Goal: Task Accomplishment & Management: Complete application form

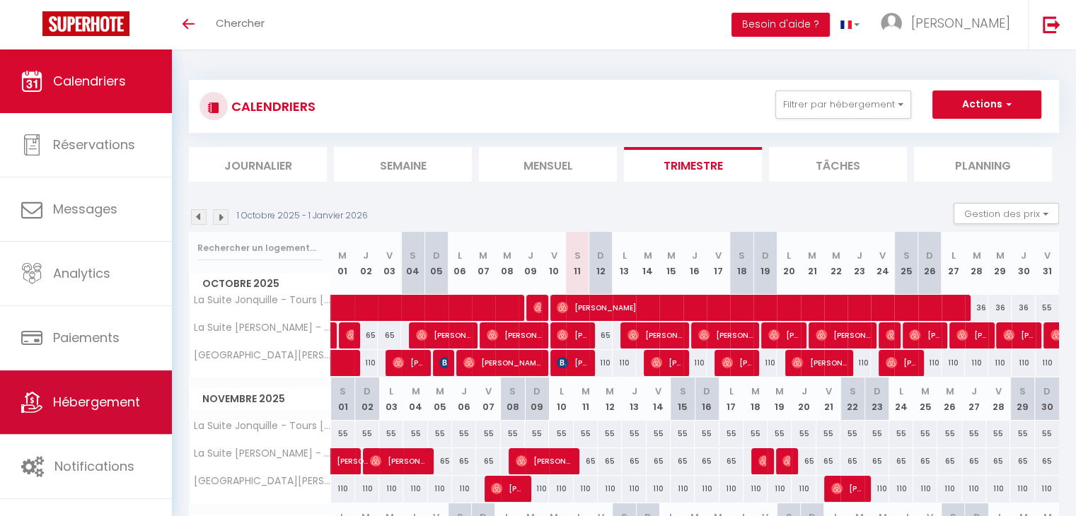
click at [62, 402] on span "Hébergement" at bounding box center [96, 402] width 87 height 18
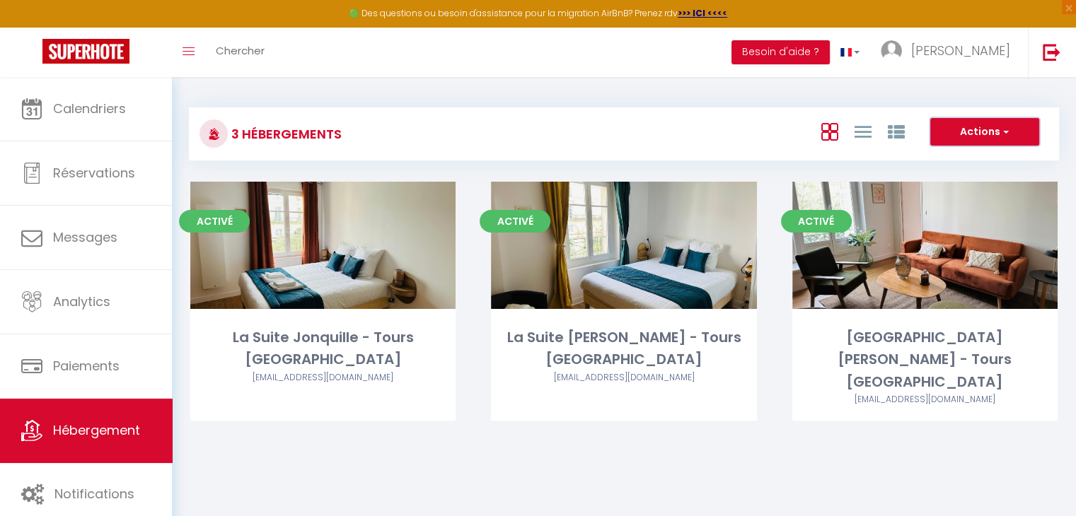
click at [1013, 127] on button "Actions" at bounding box center [984, 132] width 109 height 28
click at [996, 158] on li "Créer un Hébergement" at bounding box center [973, 161] width 129 height 16
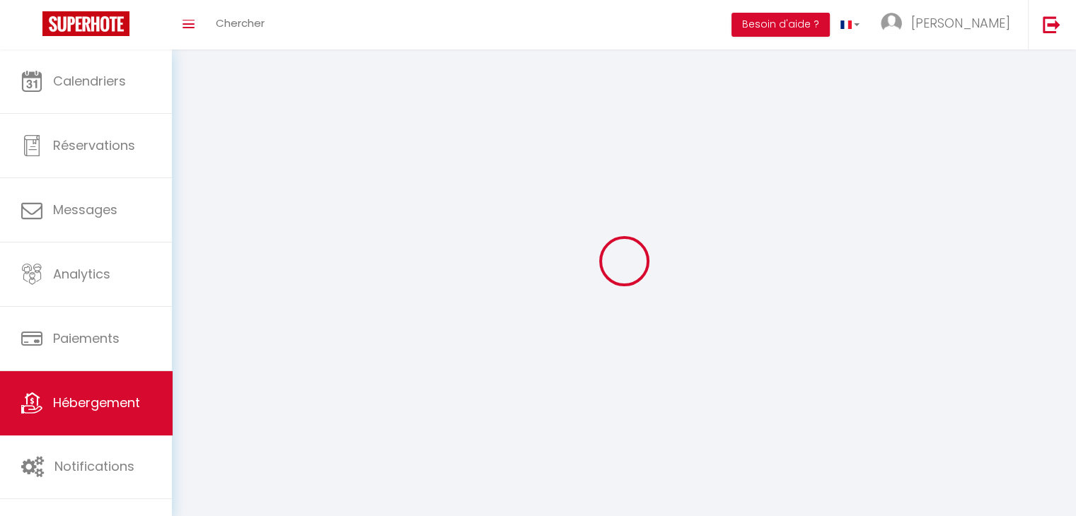
select select "1"
select select
select select "28"
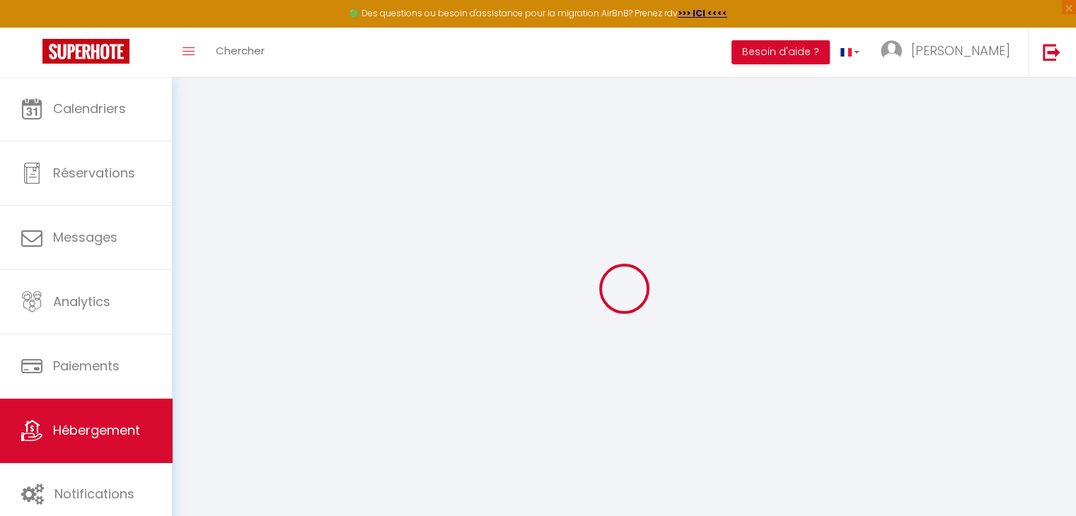
select select
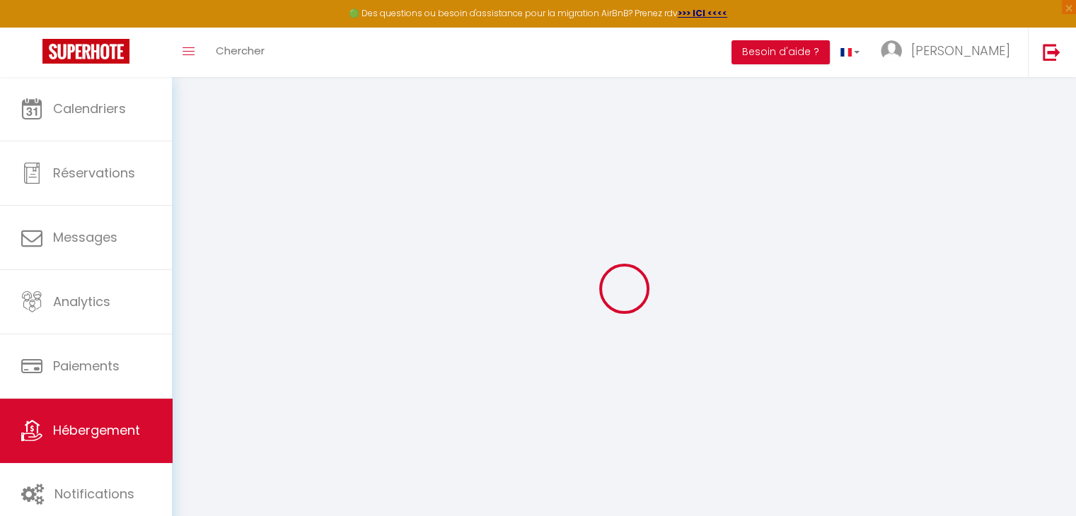
select select
checkbox input "false"
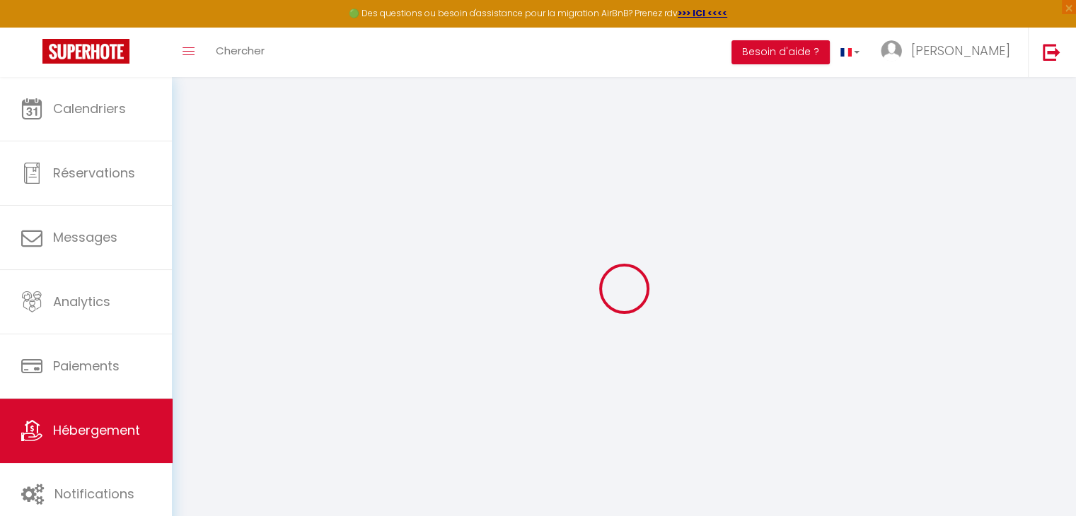
select select
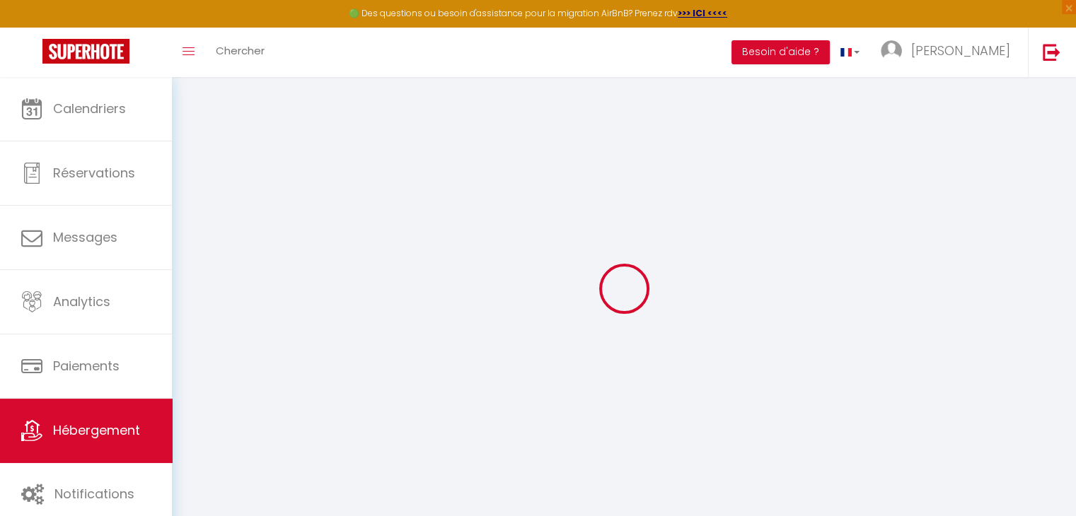
select select
checkbox input "false"
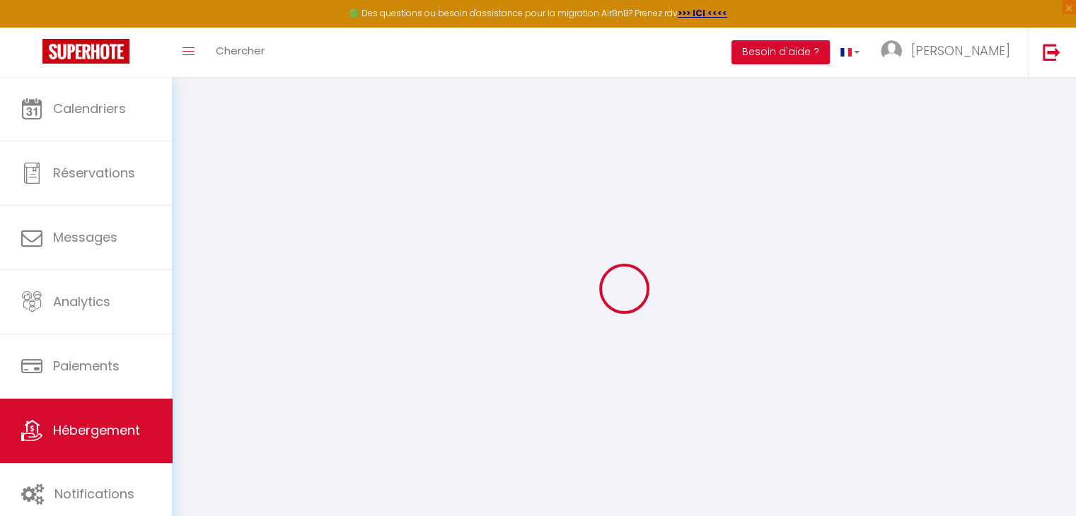
checkbox input "false"
select select
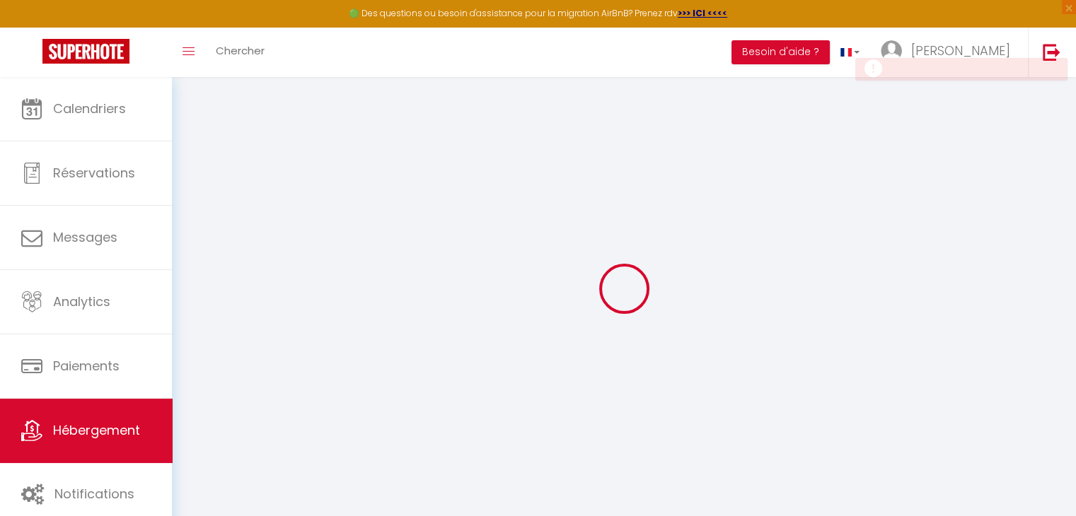
checkbox input "false"
select select
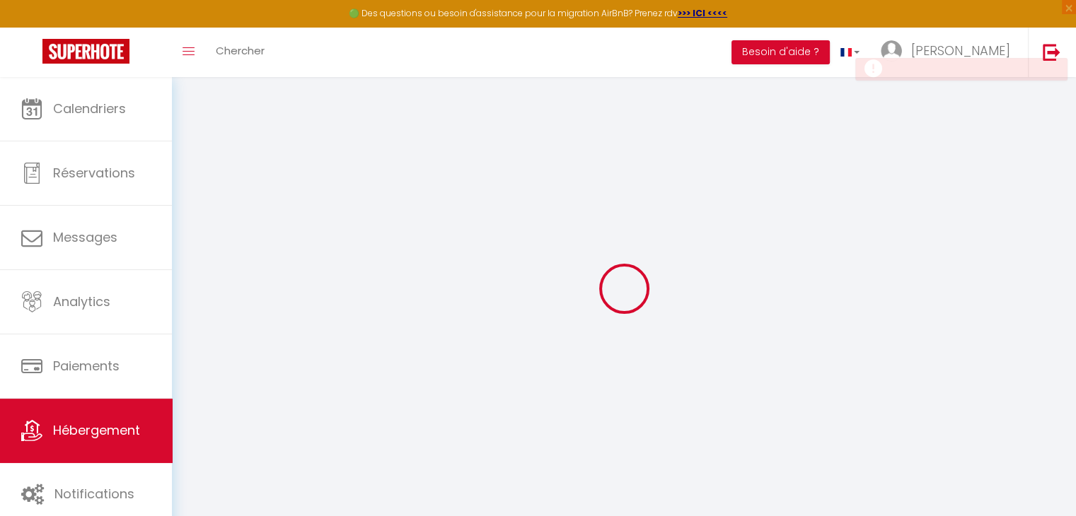
select select
checkbox input "false"
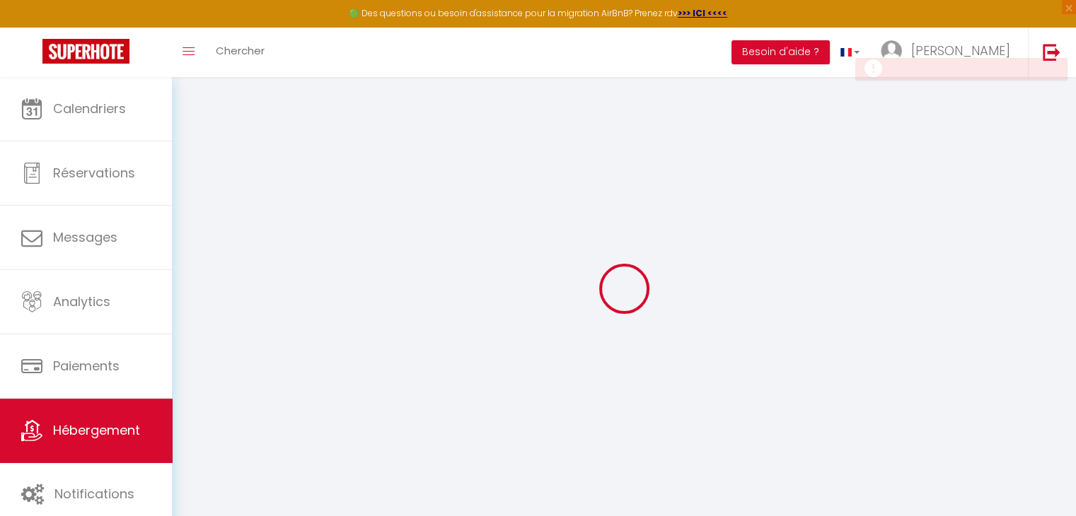
checkbox input "false"
select select
select select "15:00"
select select "23:45"
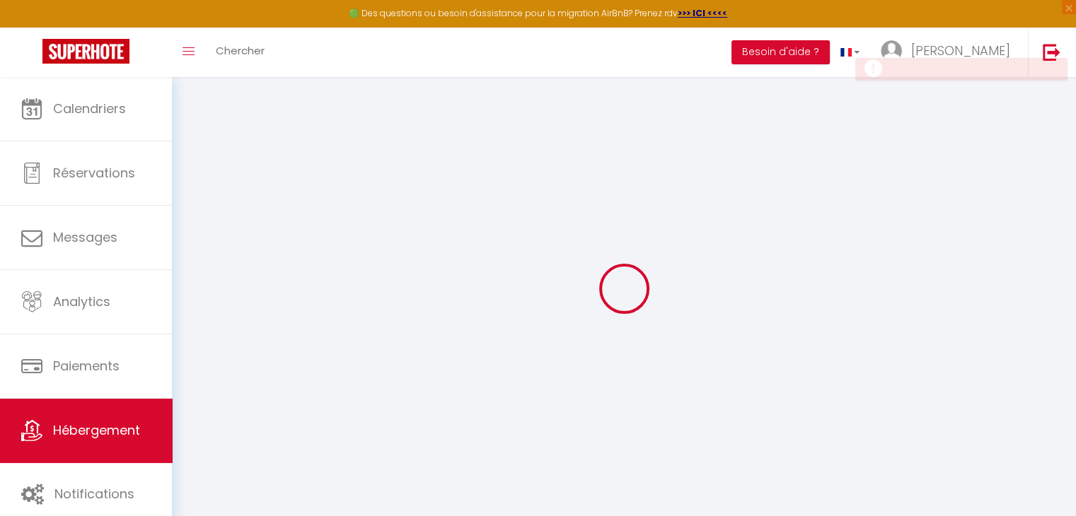
select select "11:00"
select select "30"
select select "120"
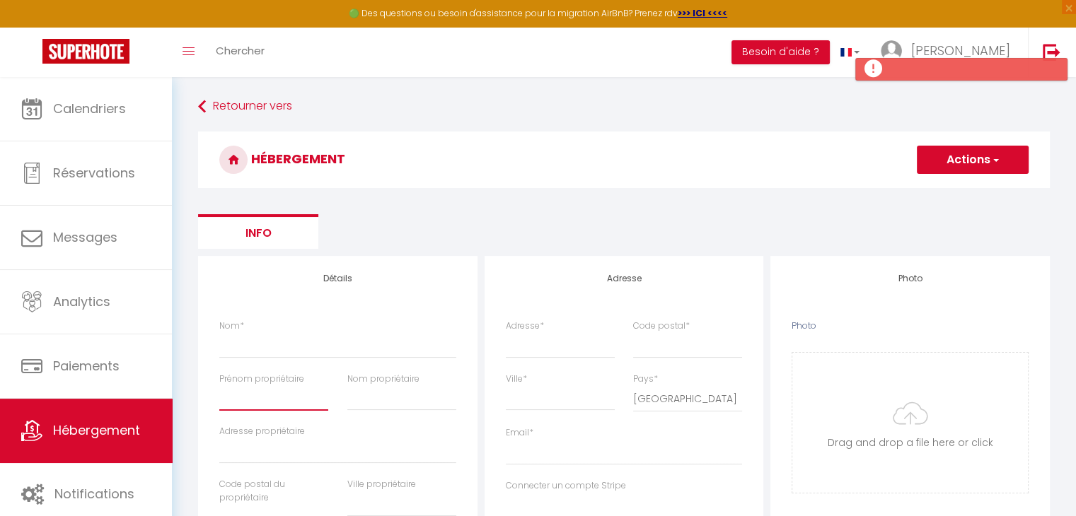
click at [246, 400] on input "Prénom propriétaire" at bounding box center [273, 397] width 109 height 25
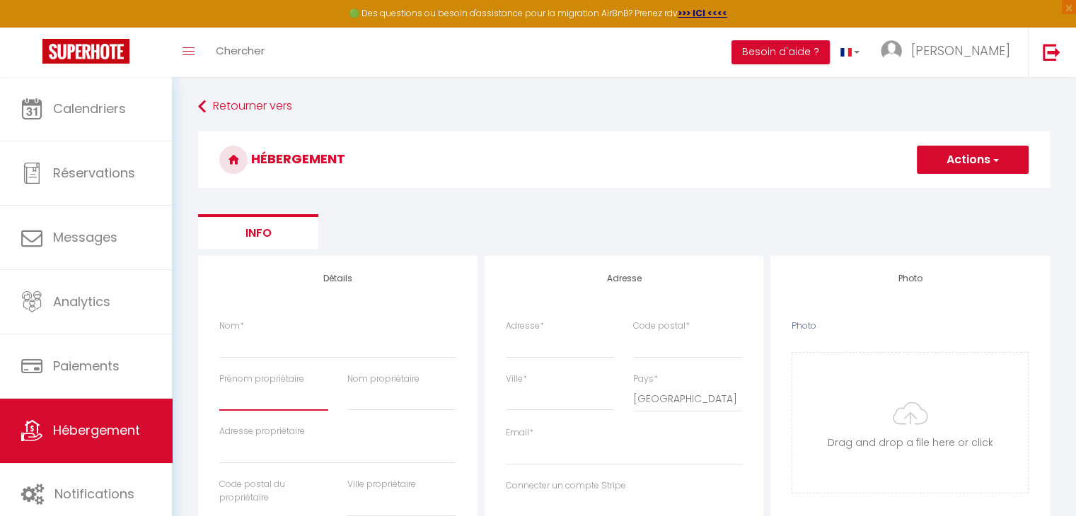
type input "D"
select select
checkbox input "false"
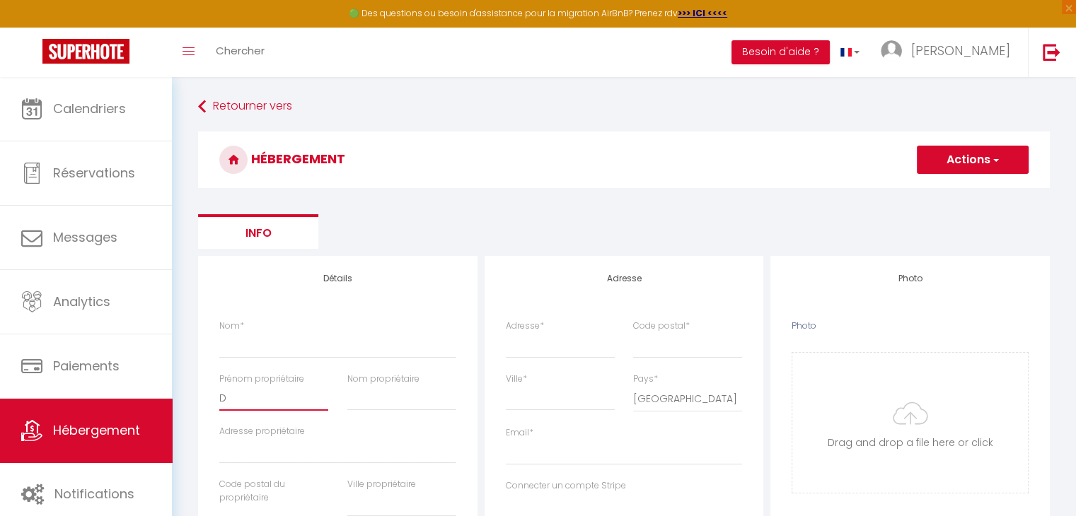
checkbox input "false"
select select
checkbox input "false"
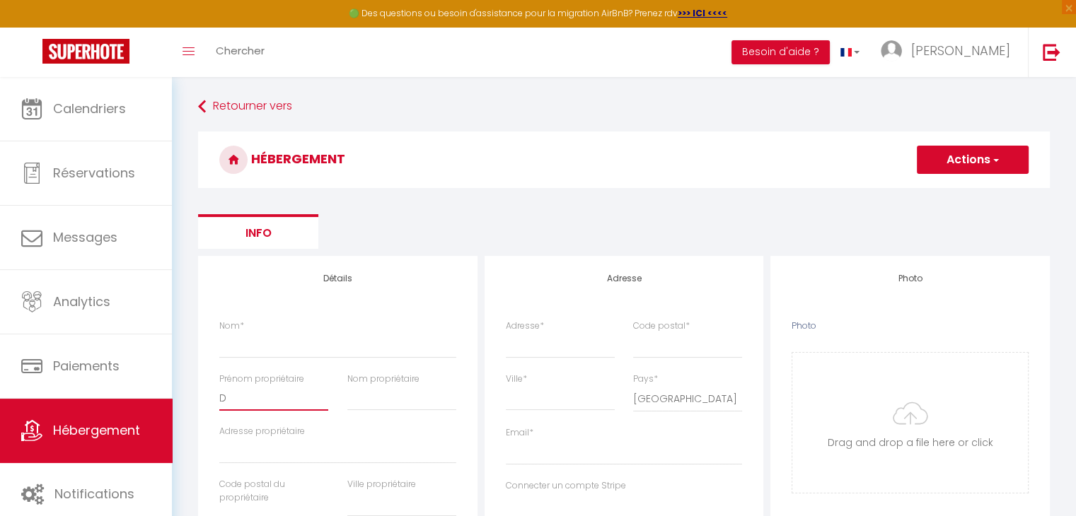
checkbox input "false"
select select
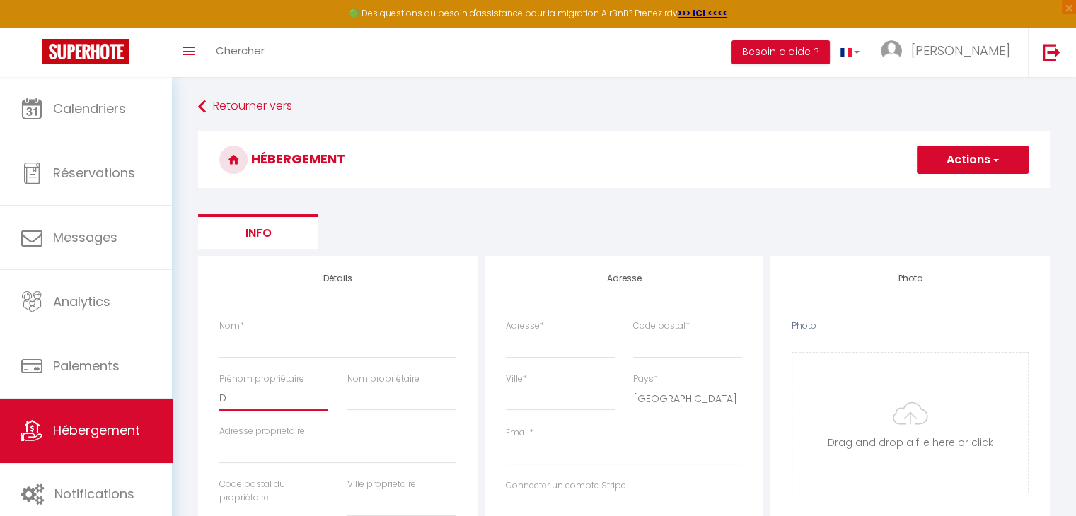
type input "Da"
select select
checkbox input "false"
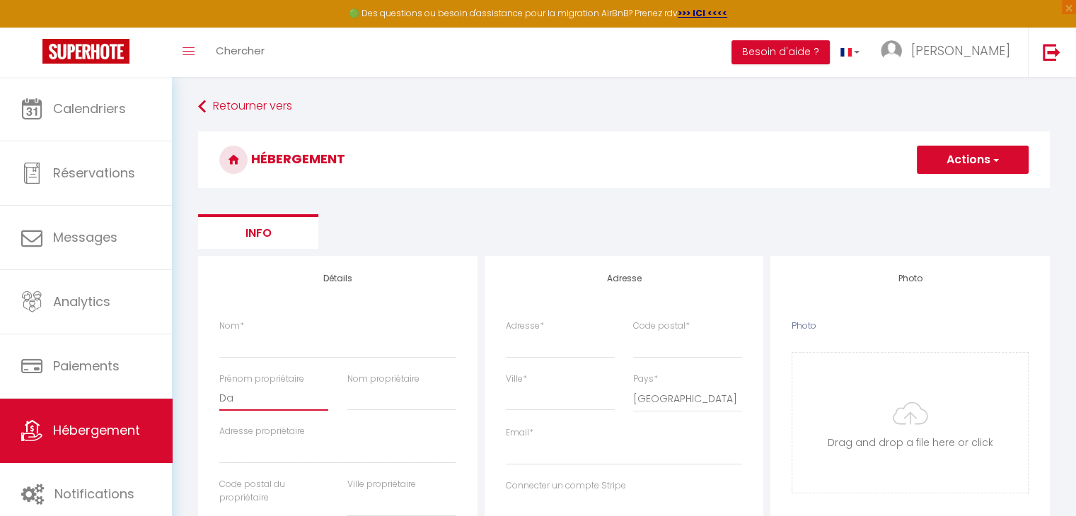
checkbox input "false"
select select
type input "Dav"
select select
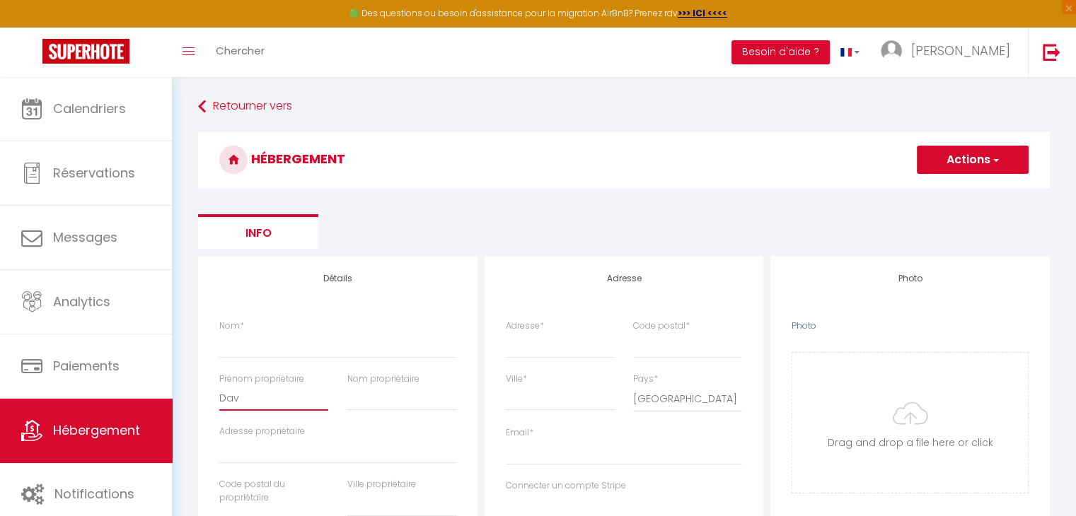
checkbox input "false"
select select
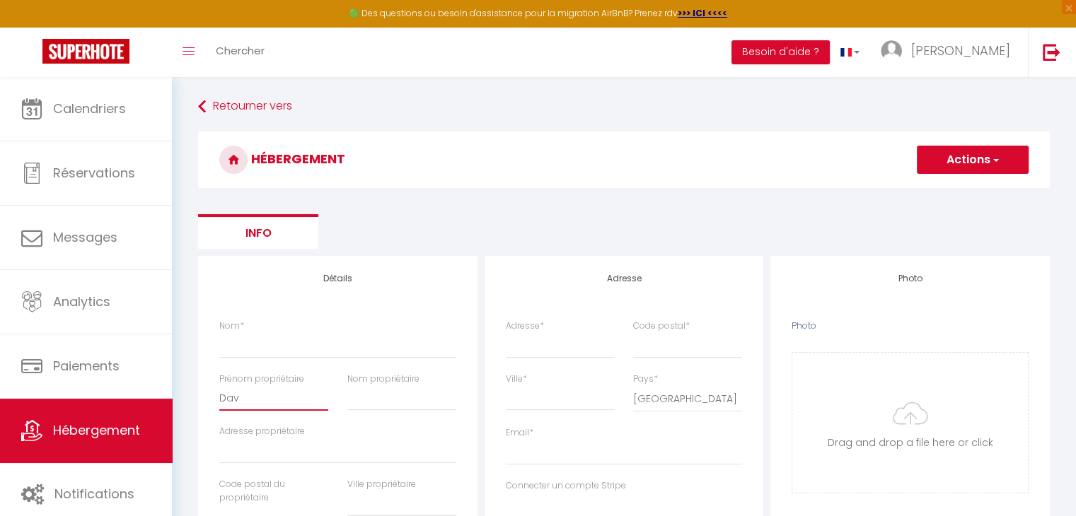
select select
type input "Davi"
select select
checkbox input "false"
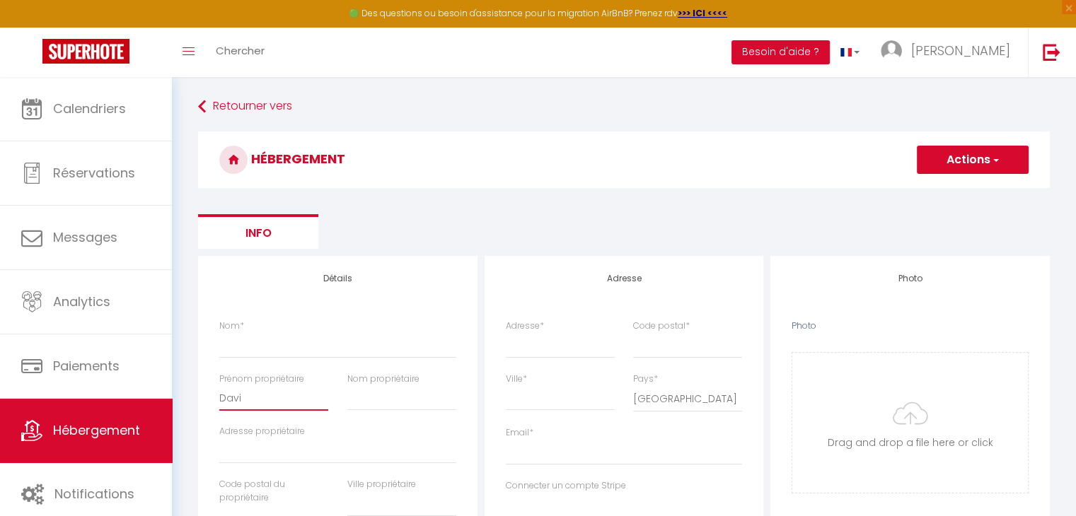
checkbox input "false"
select select
type input "[PERSON_NAME]"
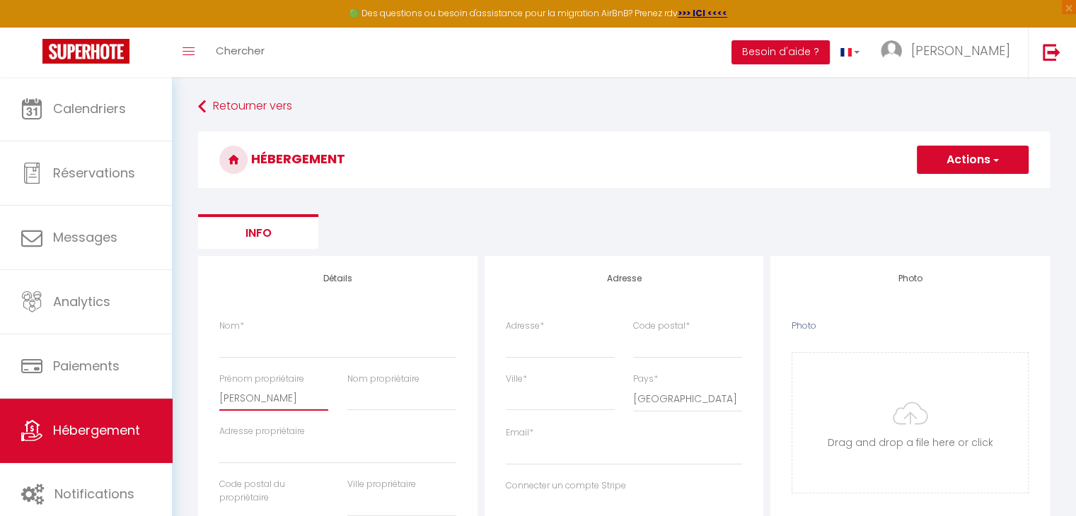
select select
checkbox input "false"
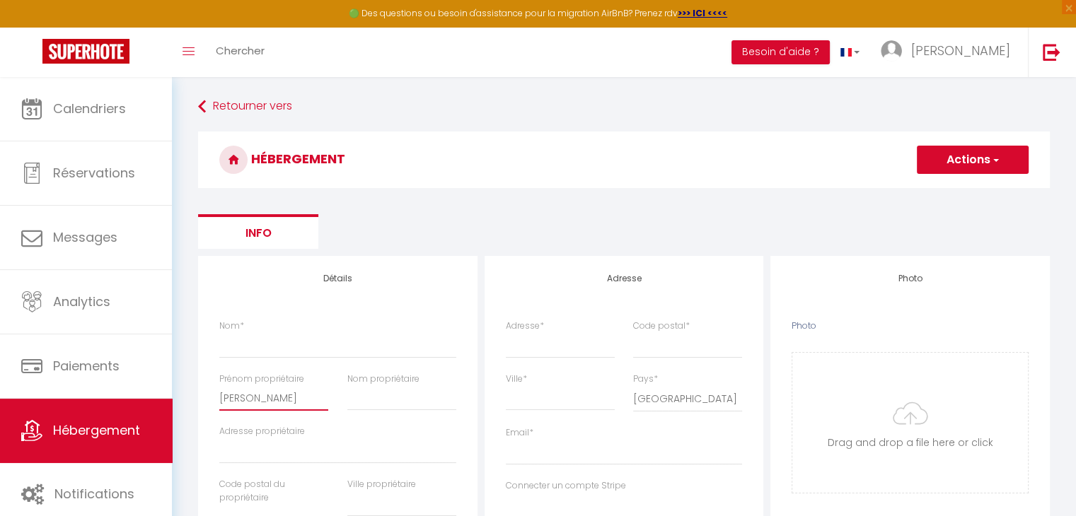
select select
type input "[PERSON_NAME]"
click at [385, 403] on input "Nom propriétaire" at bounding box center [401, 397] width 109 height 25
type input "H"
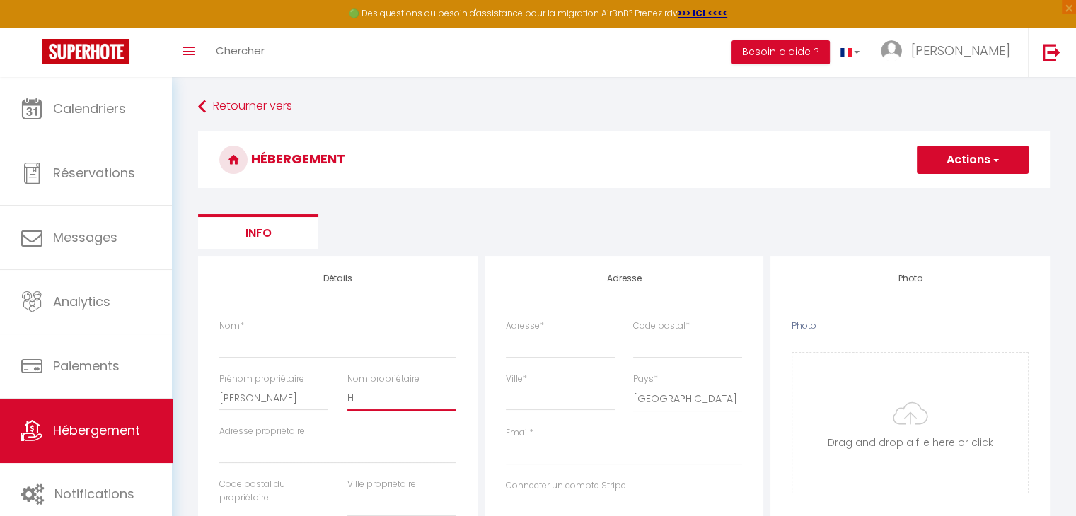
select select
checkbox input "false"
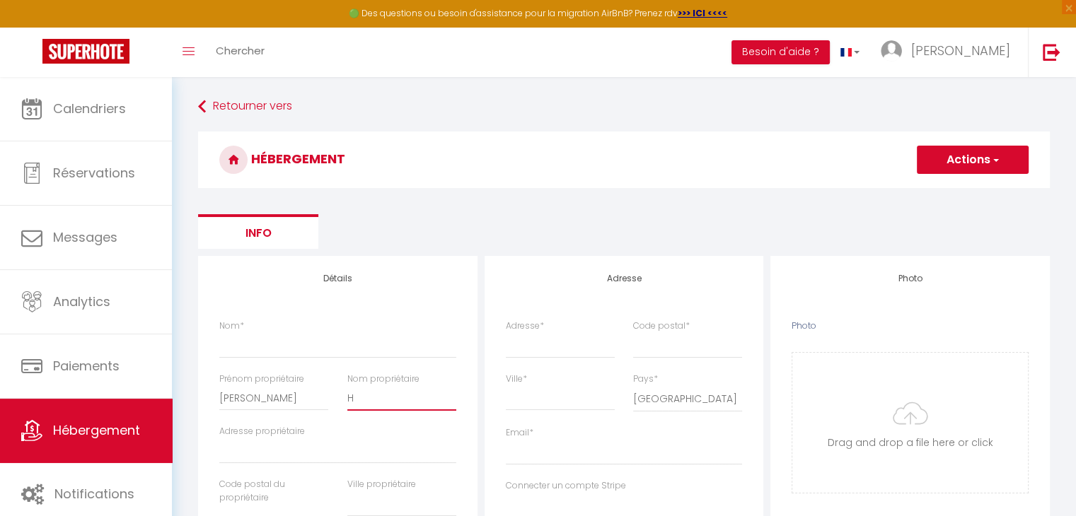
select select
checkbox input "false"
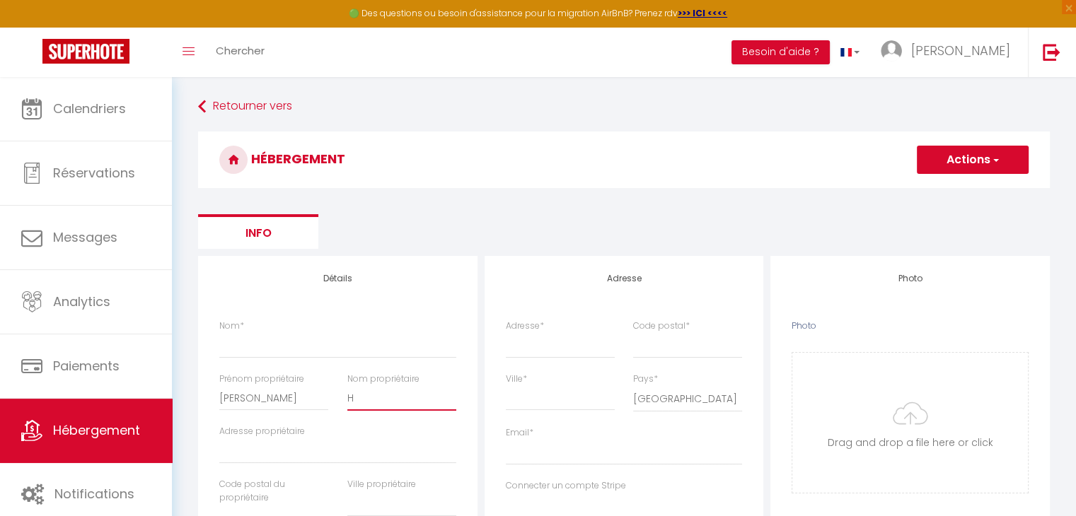
checkbox input "false"
select select
type input "HE"
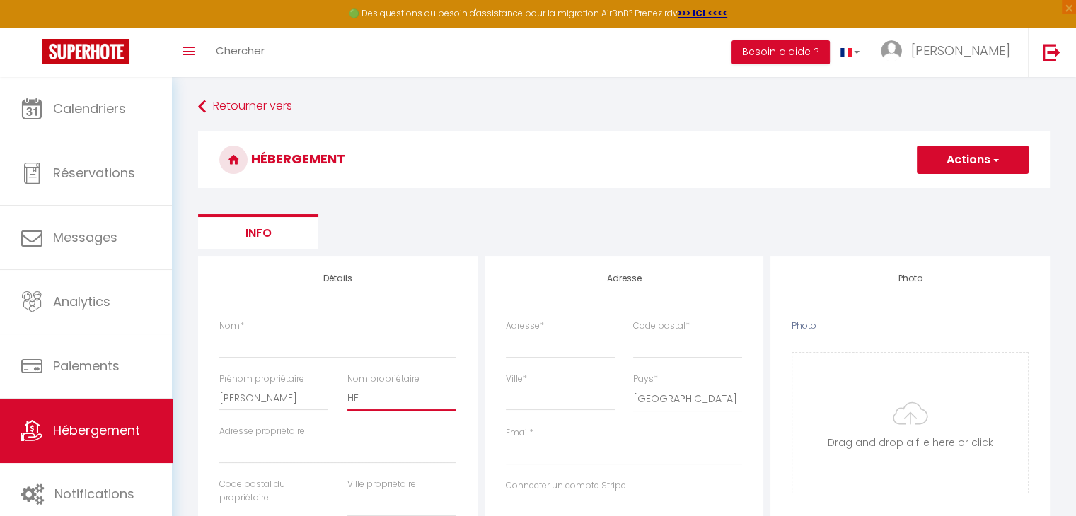
select select
checkbox input "false"
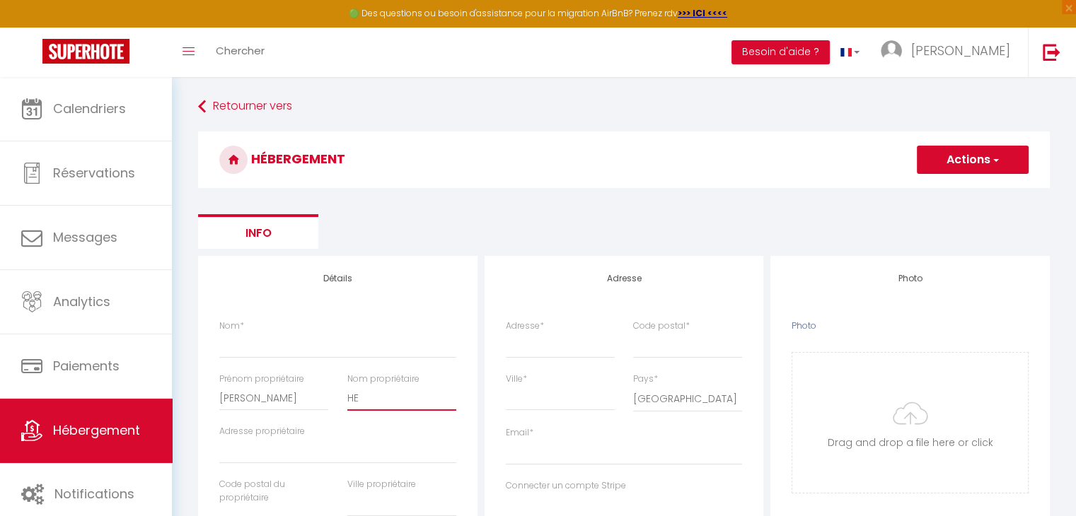
select select
type input "HER"
select select
checkbox input "false"
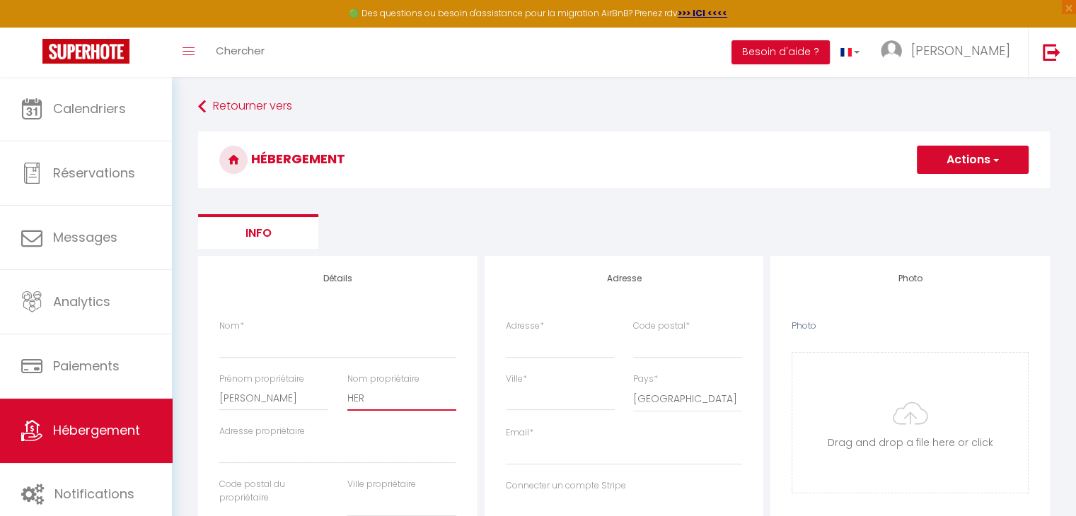
checkbox input "false"
select select
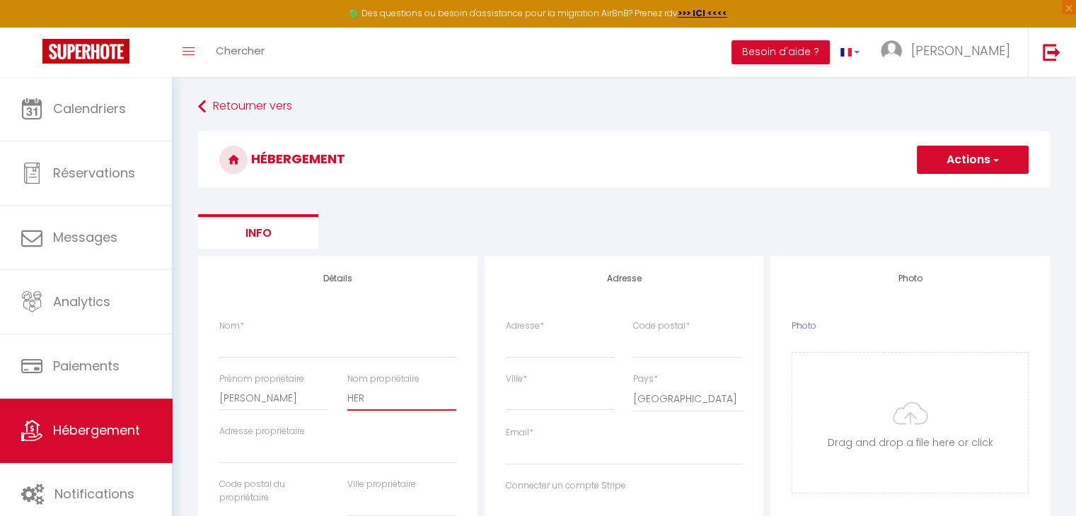
type input "HERB"
select select
checkbox input "false"
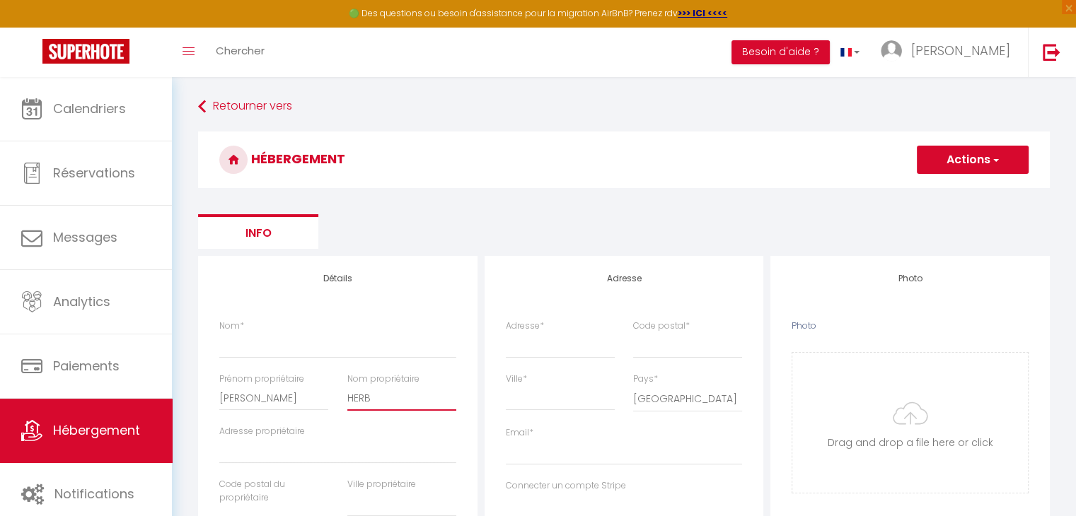
checkbox input "false"
select select
type input "HERBR"
select select
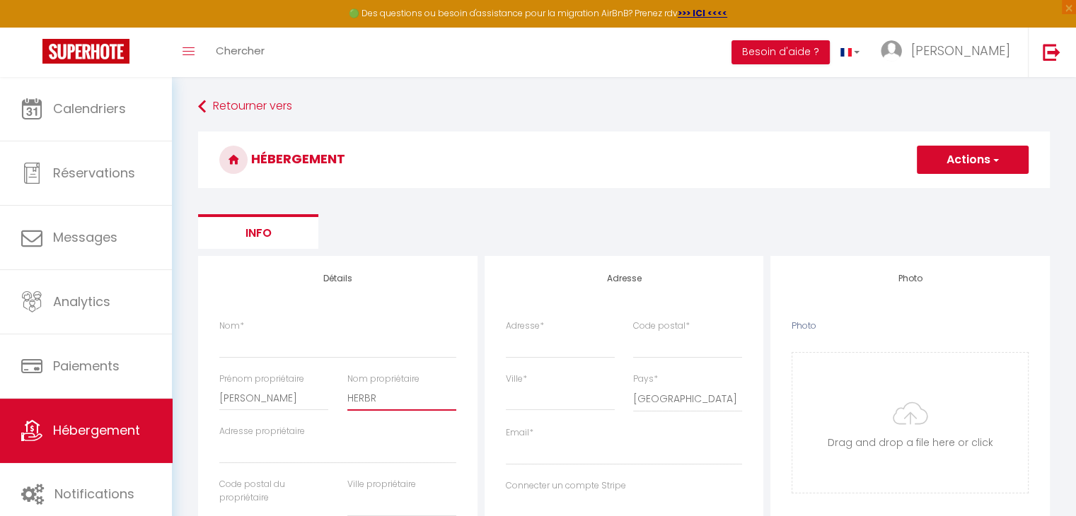
checkbox input "false"
select select
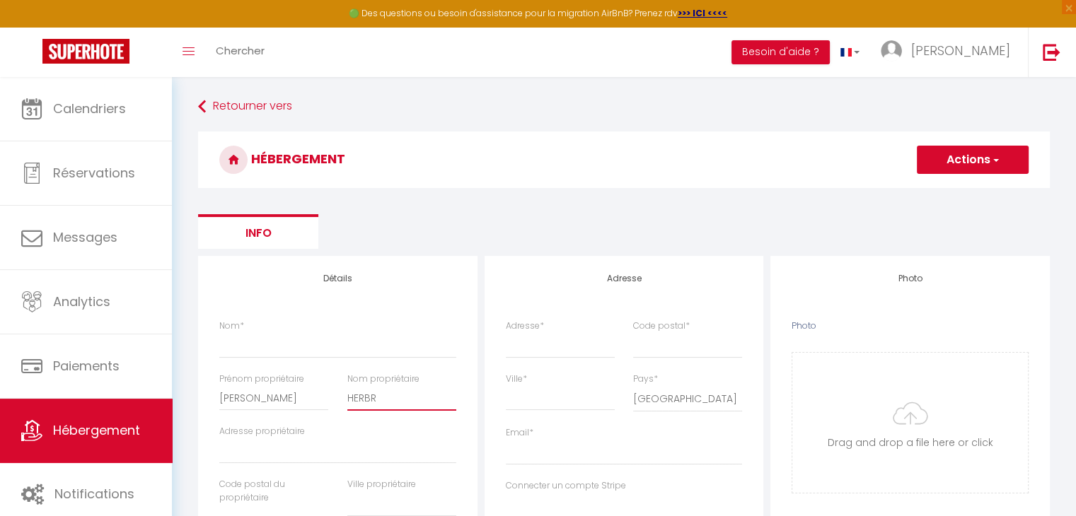
select select
type input "HERBRO"
select select
checkbox input "false"
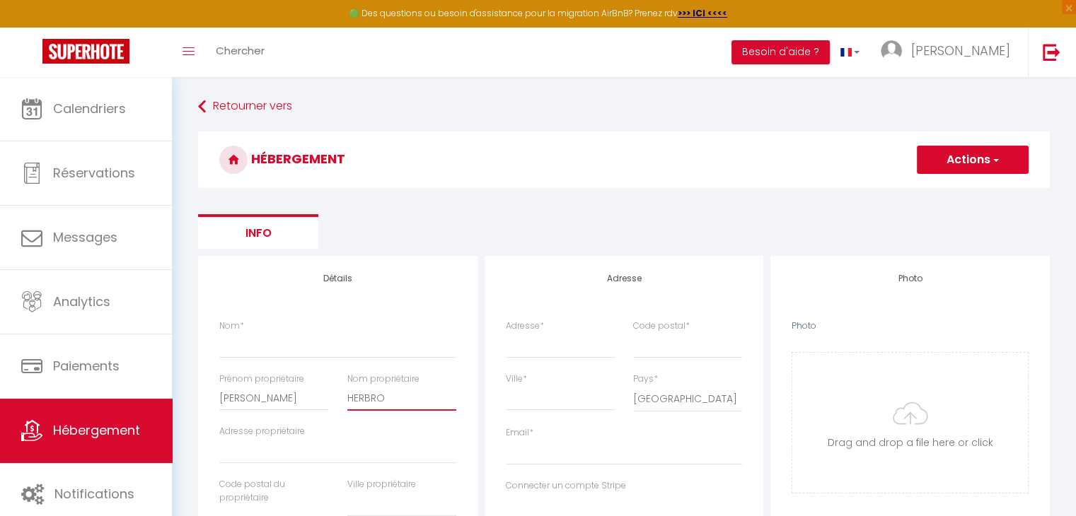
checkbox input "false"
select select
type input "HERBRON"
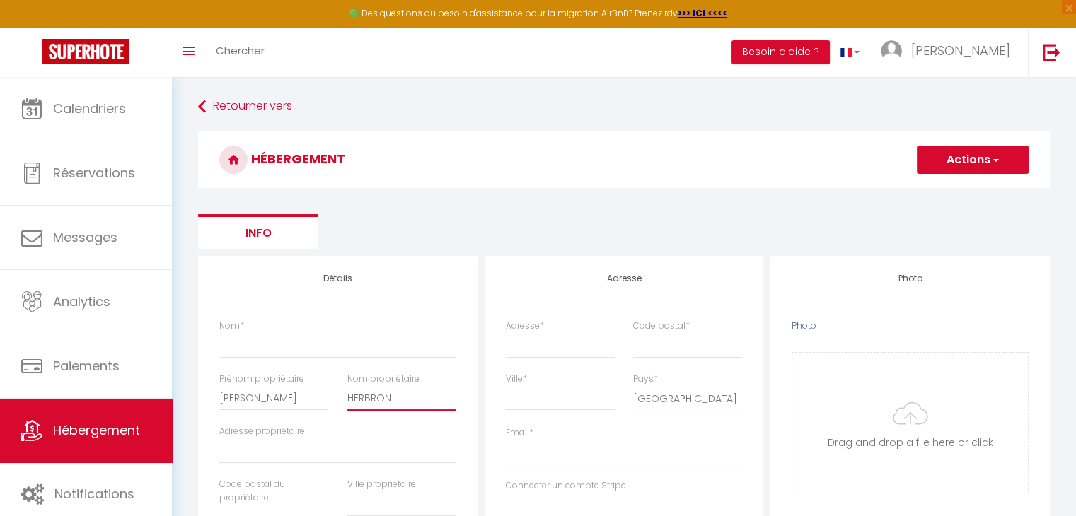
select select
checkbox input "false"
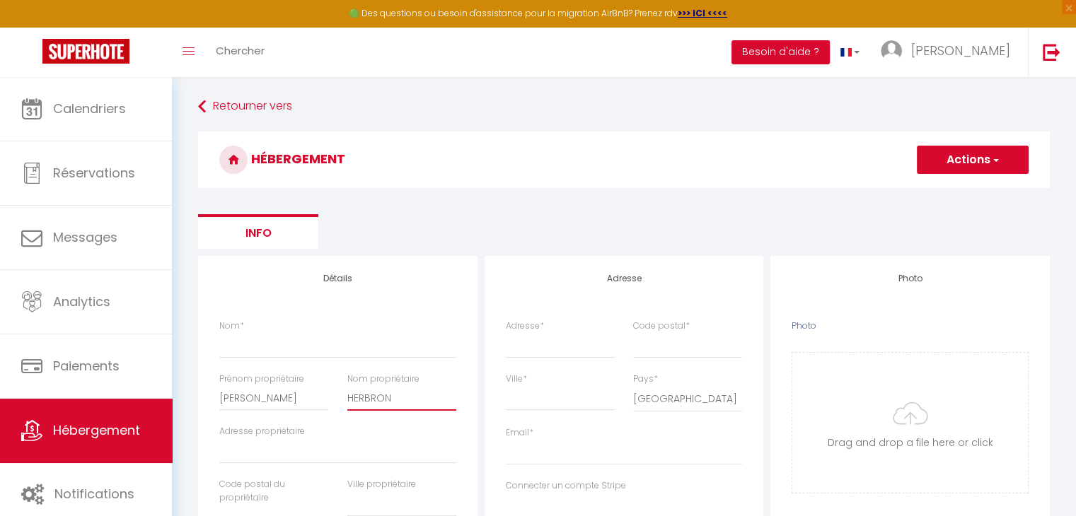
select select
type input "HERBRON"
click at [275, 343] on input "Nom *" at bounding box center [337, 344] width 237 height 25
type input "F"
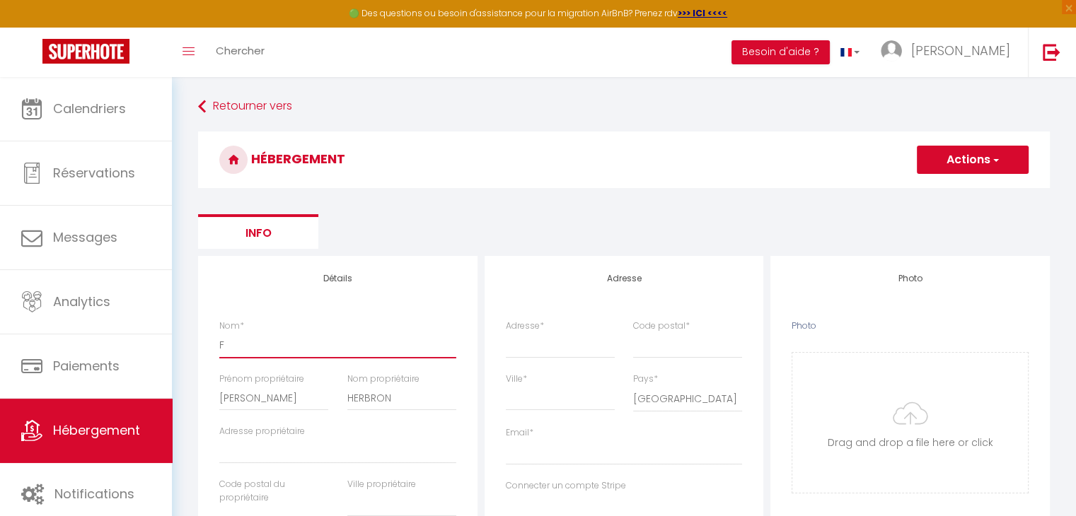
select select
checkbox input "false"
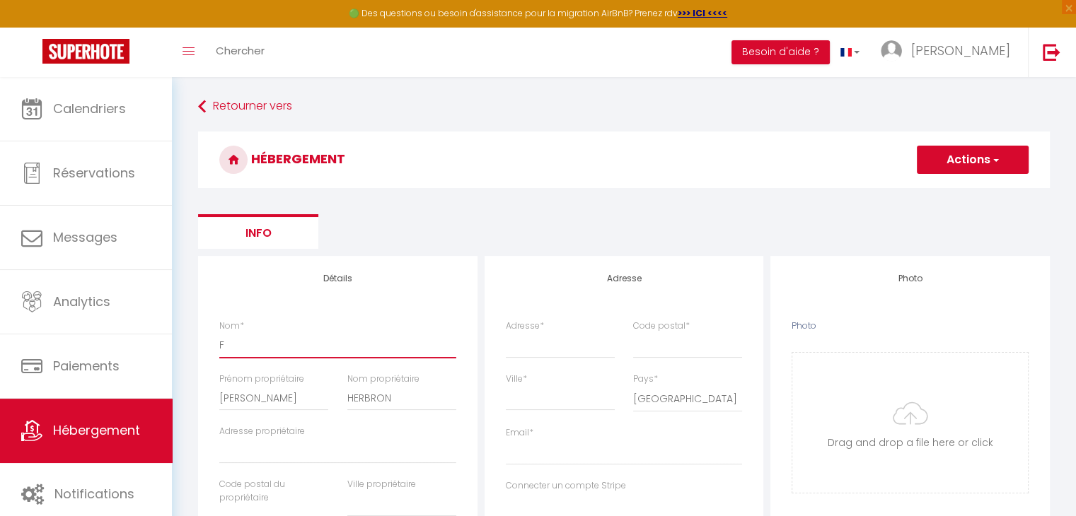
select select
type input "F"
select select
checkbox input "false"
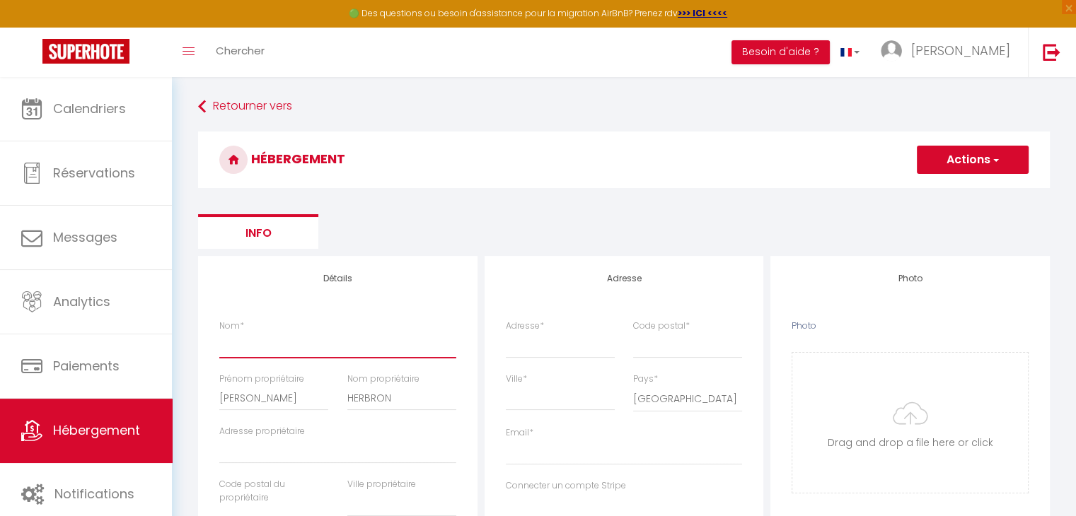
checkbox input "false"
select select
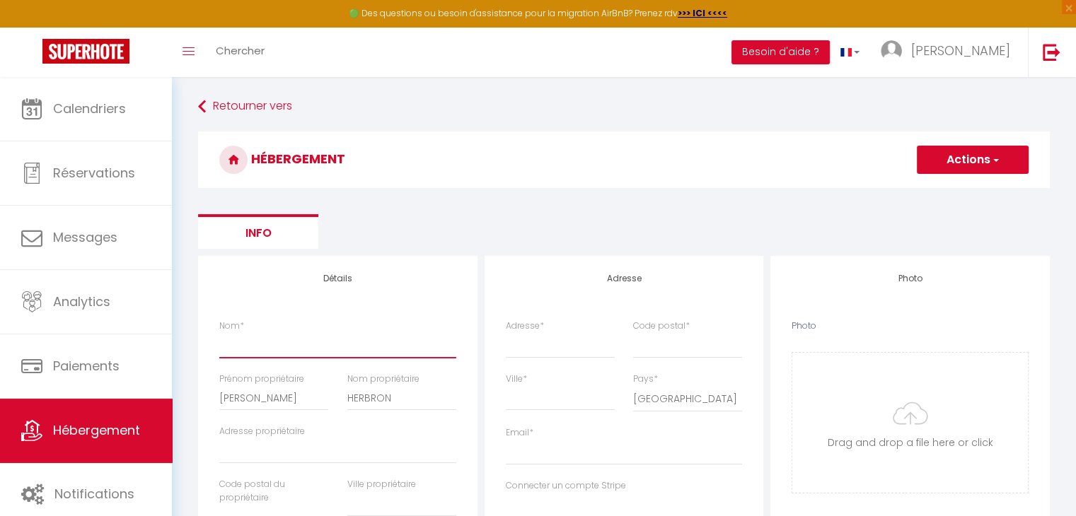
type input "t"
select select
checkbox input "false"
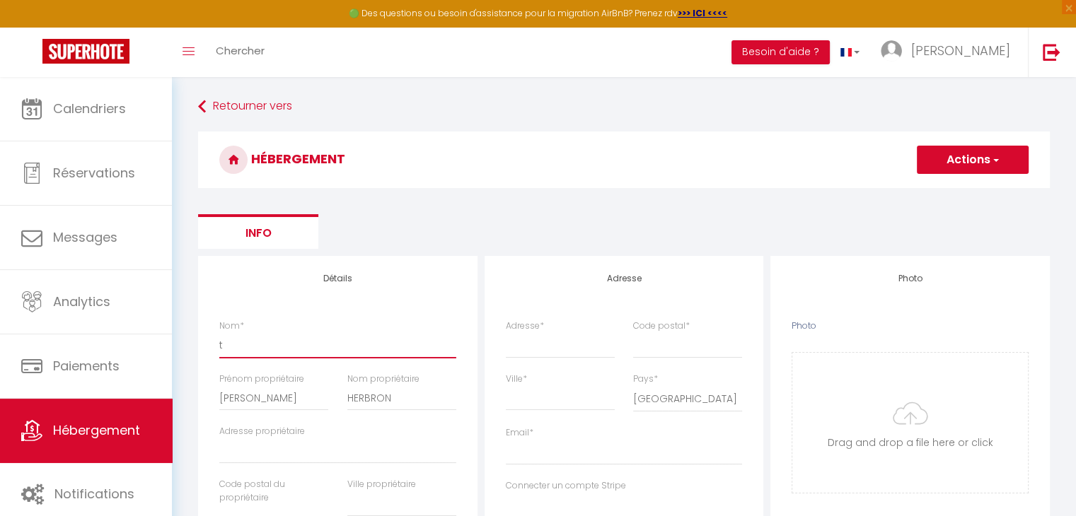
checkbox input "false"
select select
type input "t2"
select select
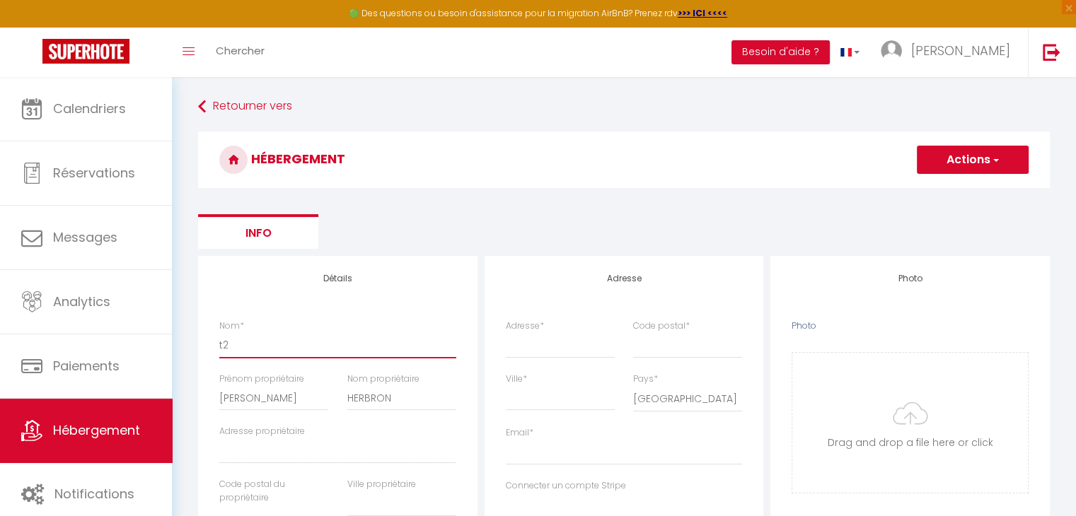
checkbox input "false"
select select
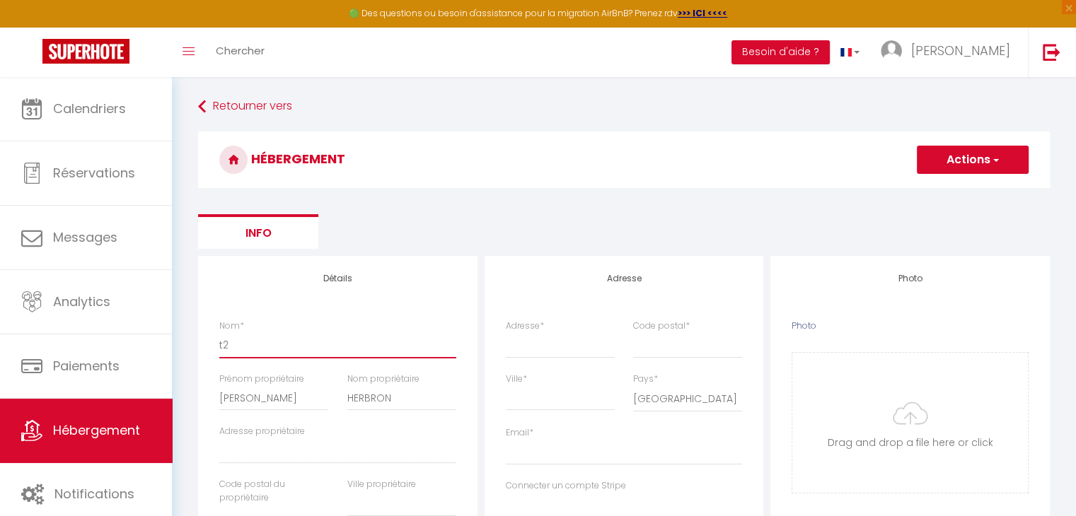
select select
type input "t2"
select select
checkbox input "false"
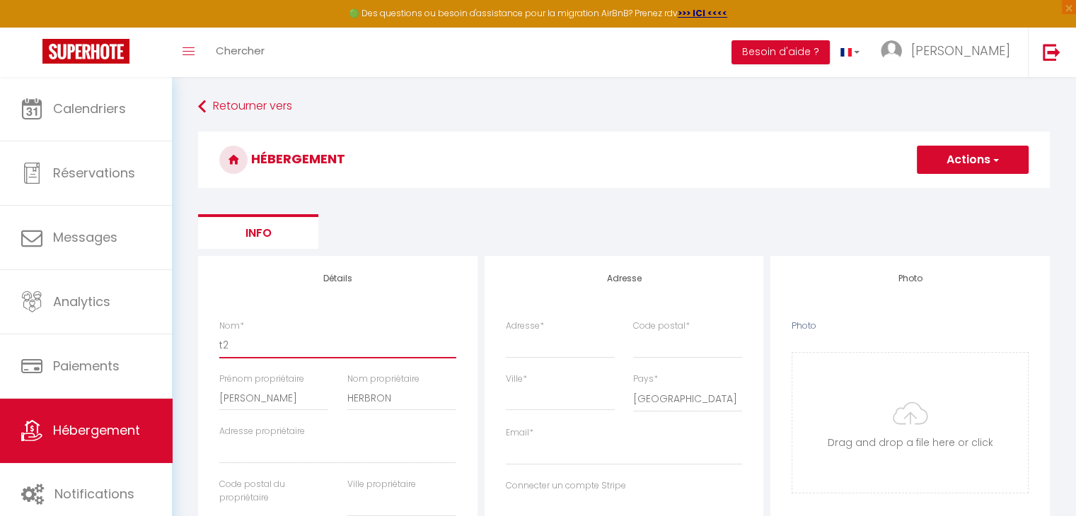
checkbox input "false"
select select
type input "t2 c"
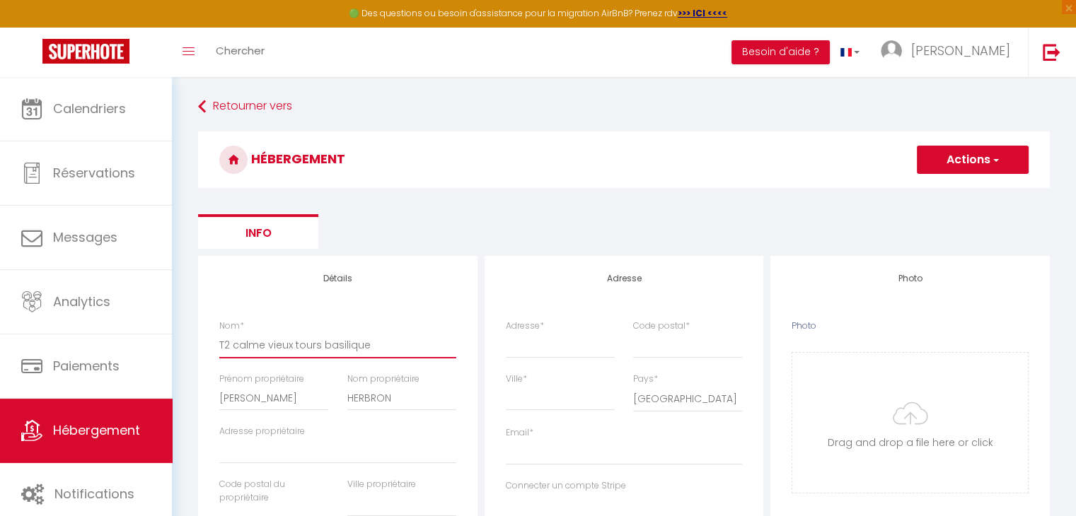
click at [298, 345] on input "T2 calme vieux tours basilique" at bounding box center [337, 344] width 237 height 25
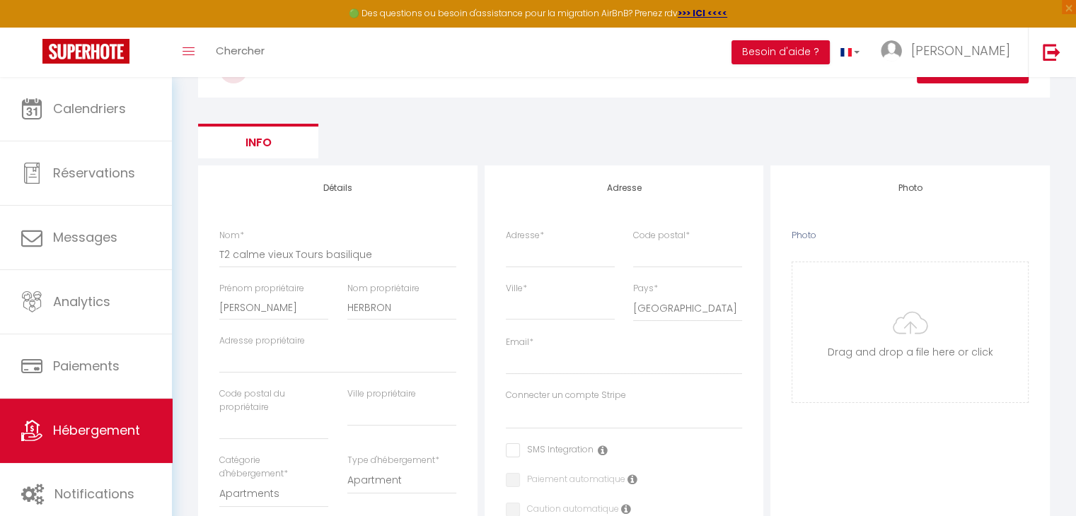
scroll to position [98, 0]
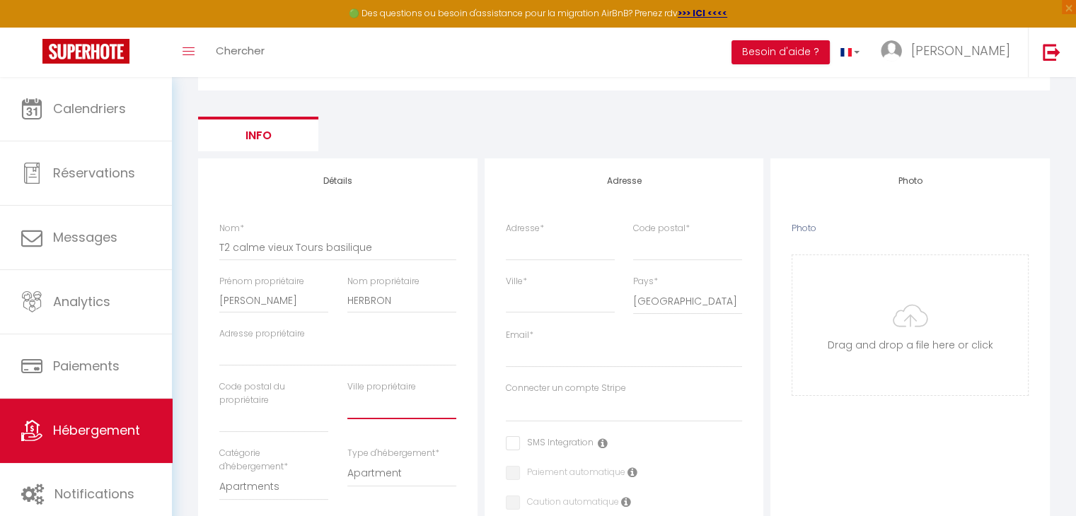
click at [368, 406] on input "text" at bounding box center [401, 406] width 109 height 25
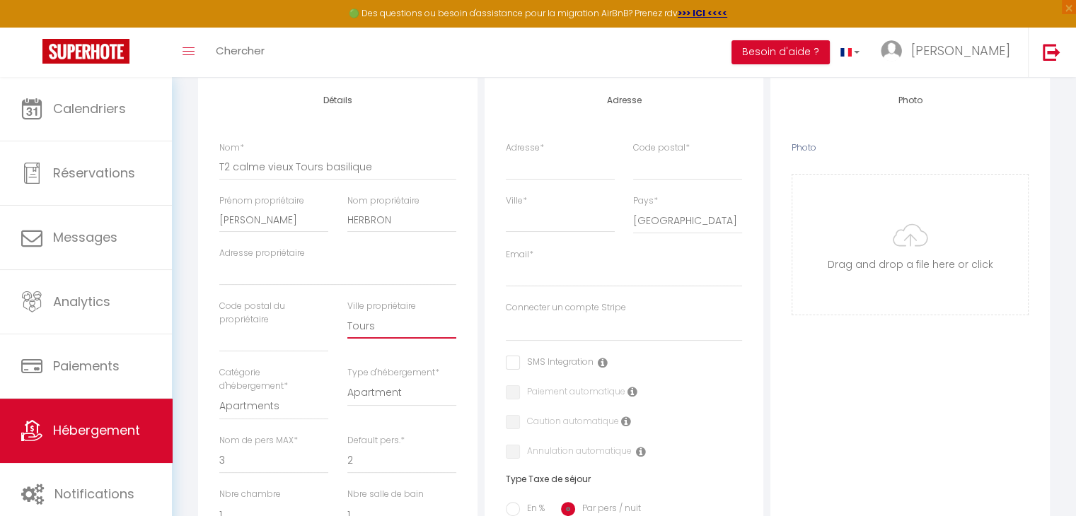
scroll to position [211, 0]
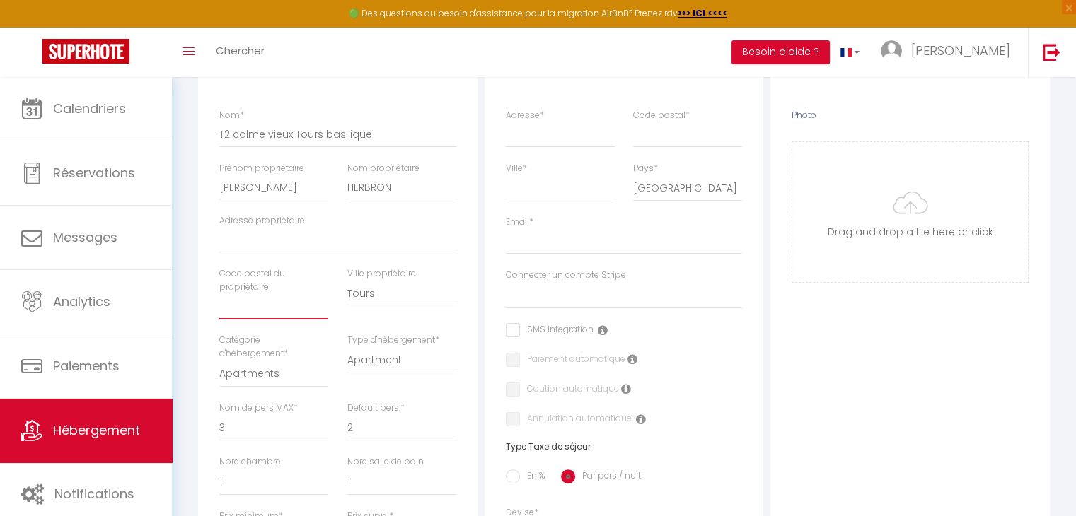
click at [276, 318] on input "text" at bounding box center [273, 306] width 109 height 25
click at [395, 450] on div "Default pers. * 1 2 3 4 5 6 7 8 9 10 11 12 13" at bounding box center [400, 429] width 127 height 54
click at [237, 431] on select "1 2 3 4 5 6 7 8 9 10 11 12 13 14" at bounding box center [273, 427] width 109 height 27
click at [219, 414] on select "1 2 3 4 5 6 7 8 9 10 11 12 13 14" at bounding box center [273, 427] width 109 height 27
click at [197, 240] on div "Détails Nom * T2 calme vieux Tours basilique Prénom propriétaire [PERSON_NAME] …" at bounding box center [337, 495] width 286 height 901
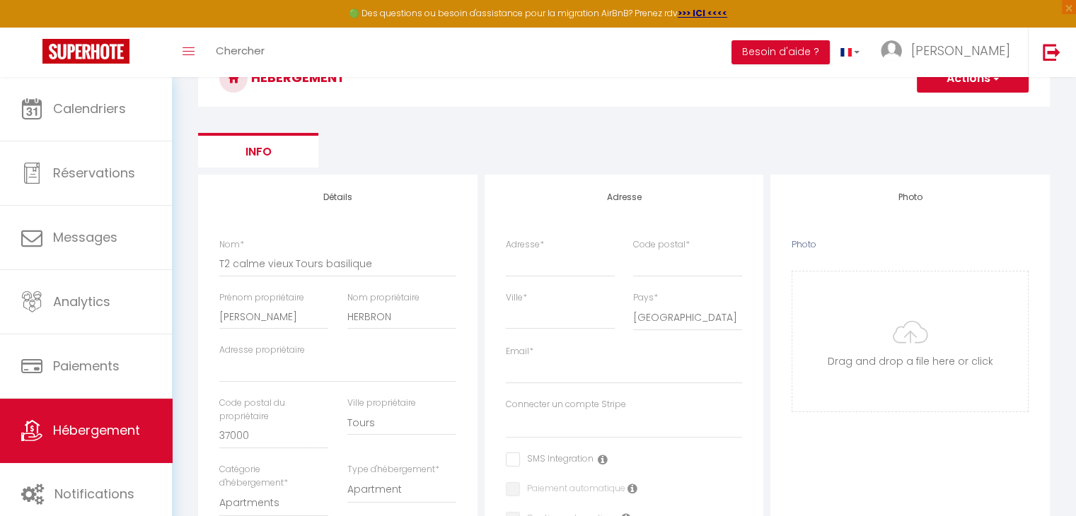
scroll to position [79, 0]
click at [531, 259] on input "Adresse *" at bounding box center [560, 265] width 109 height 25
click at [677, 264] on input "Code postal *" at bounding box center [687, 265] width 109 height 25
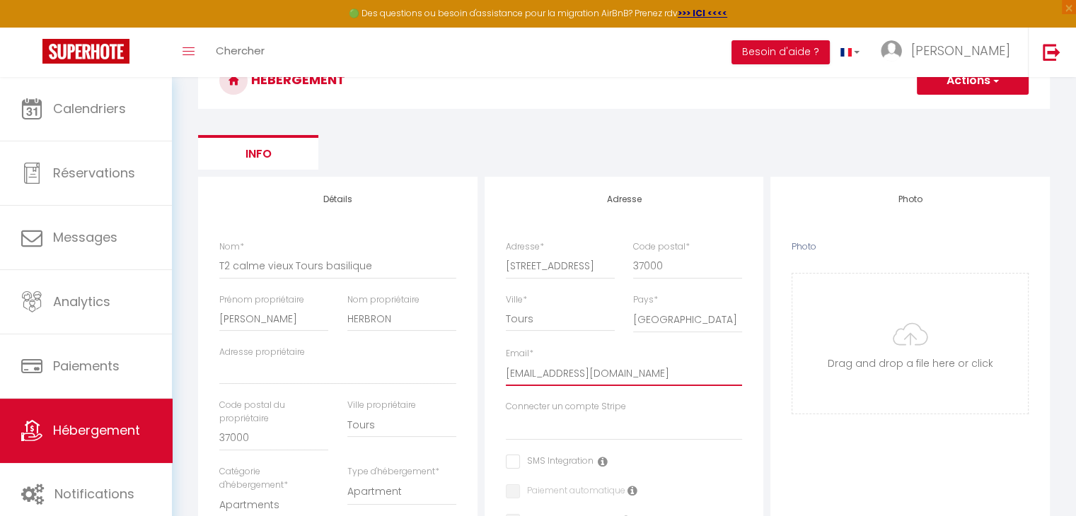
drag, startPoint x: 670, startPoint y: 376, endPoint x: 506, endPoint y: 379, distance: 164.1
click at [506, 379] on input "[EMAIL_ADDRESS][DOMAIN_NAME]" at bounding box center [624, 373] width 237 height 25
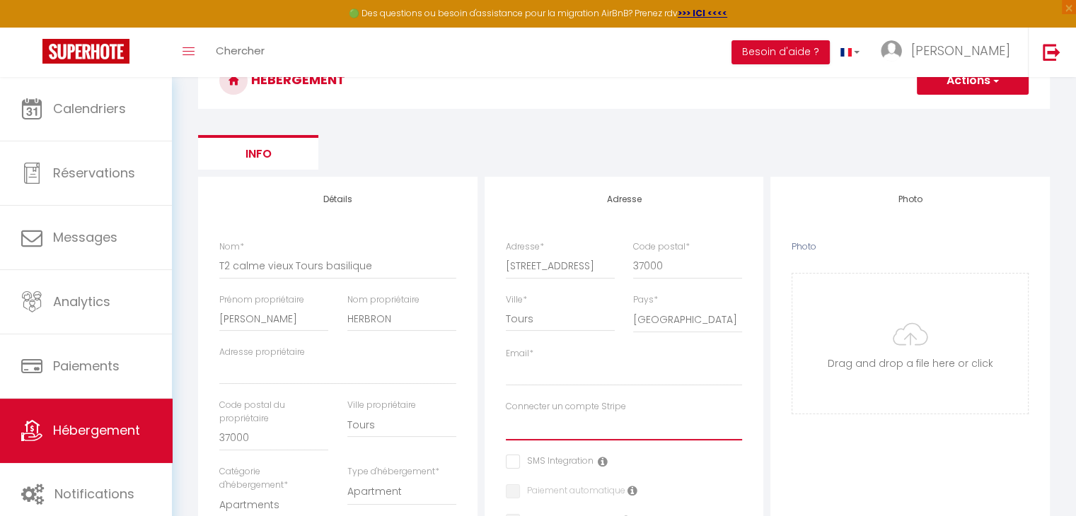
click at [617, 433] on select "La Clef d'Argent" at bounding box center [624, 427] width 237 height 27
click at [506, 414] on select "La Clef d'Argent" at bounding box center [624, 427] width 237 height 27
click at [689, 459] on div "SMS Integration" at bounding box center [624, 463] width 237 height 16
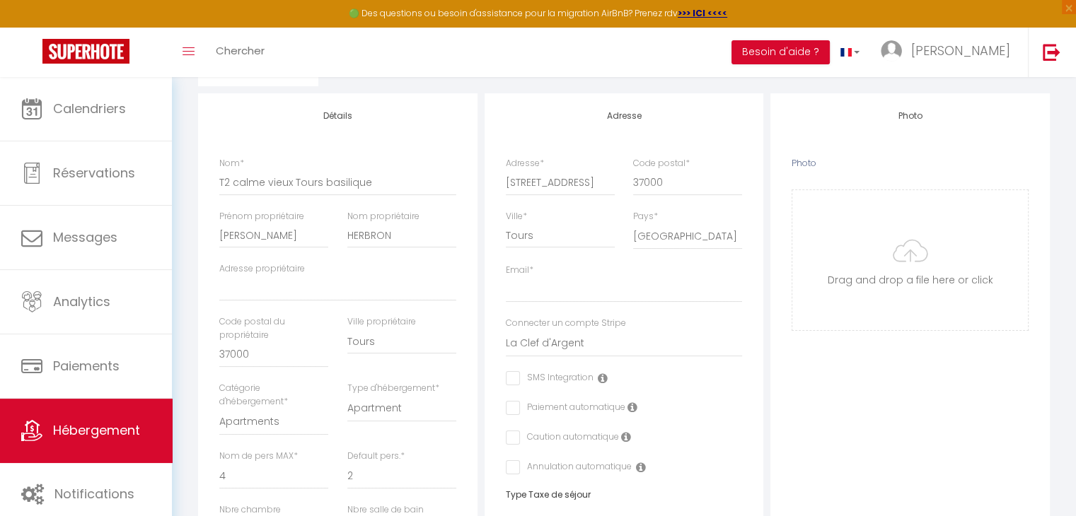
scroll to position [173, 0]
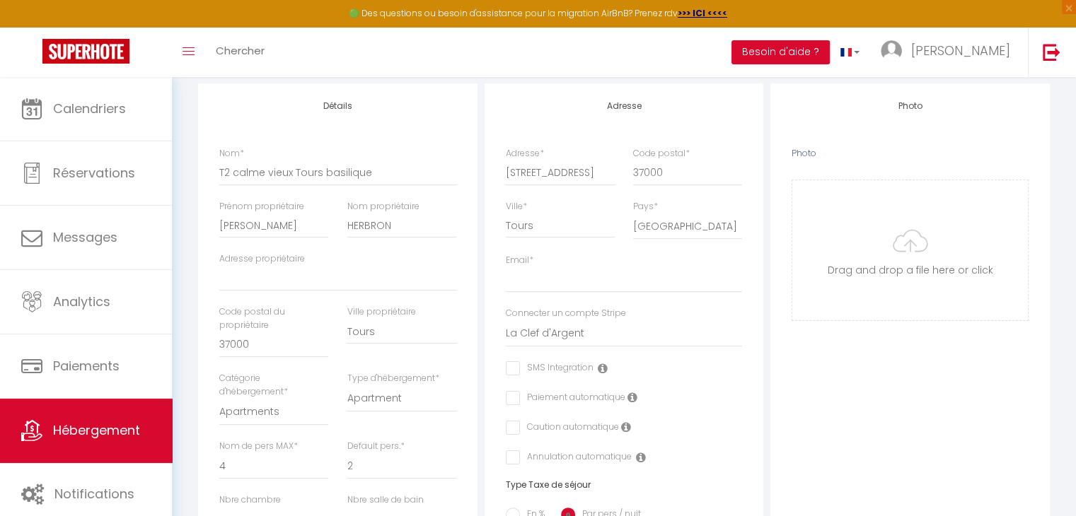
click at [520, 426] on label "Caution automatique" at bounding box center [569, 429] width 99 height 16
click at [513, 431] on input "checkbox" at bounding box center [510, 428] width 9 height 14
click at [509, 431] on input "checkbox" at bounding box center [510, 428] width 9 height 14
click at [550, 275] on input "Email *" at bounding box center [624, 279] width 237 height 25
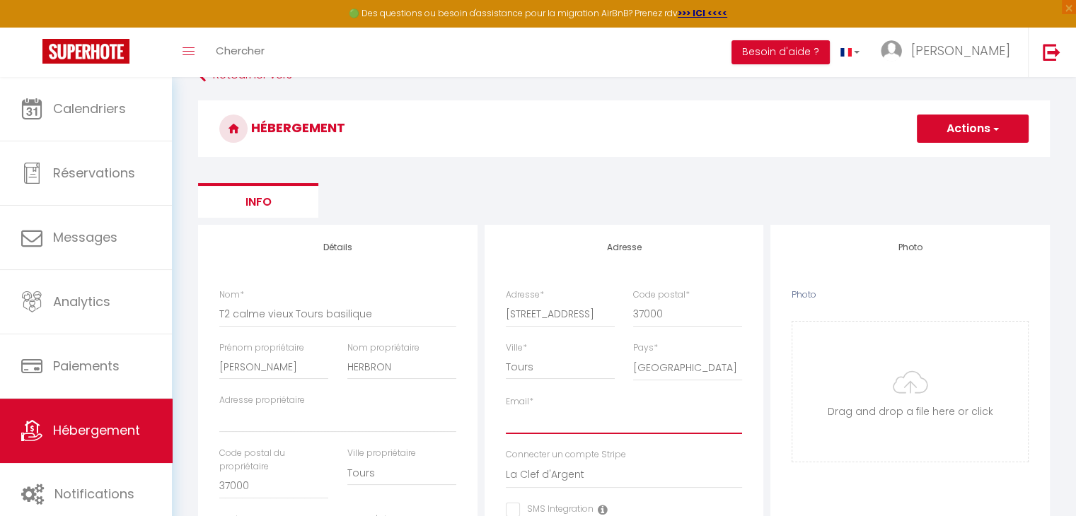
scroll to position [0, 0]
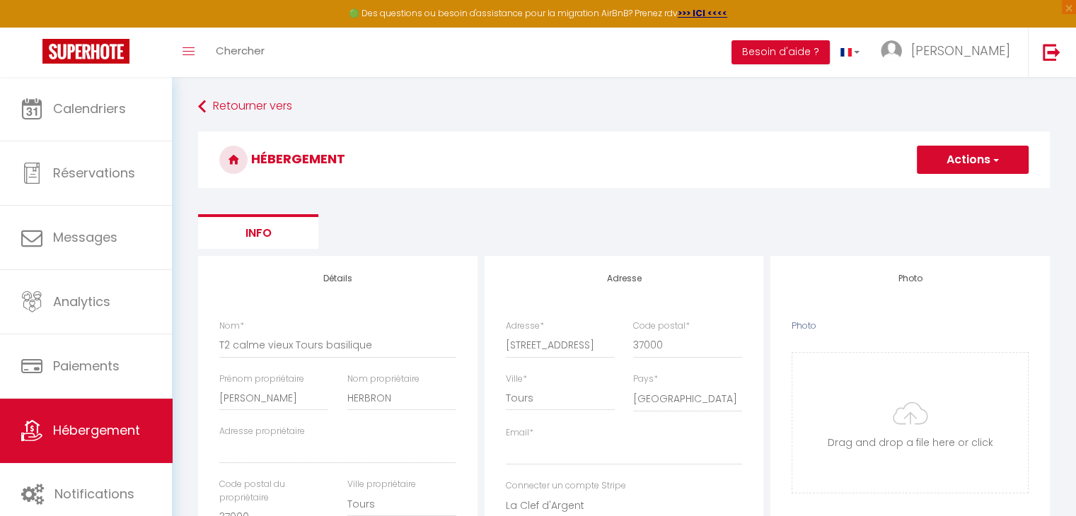
click at [944, 149] on button "Actions" at bounding box center [972, 160] width 112 height 28
click at [582, 453] on input "Email *" at bounding box center [624, 452] width 237 height 25
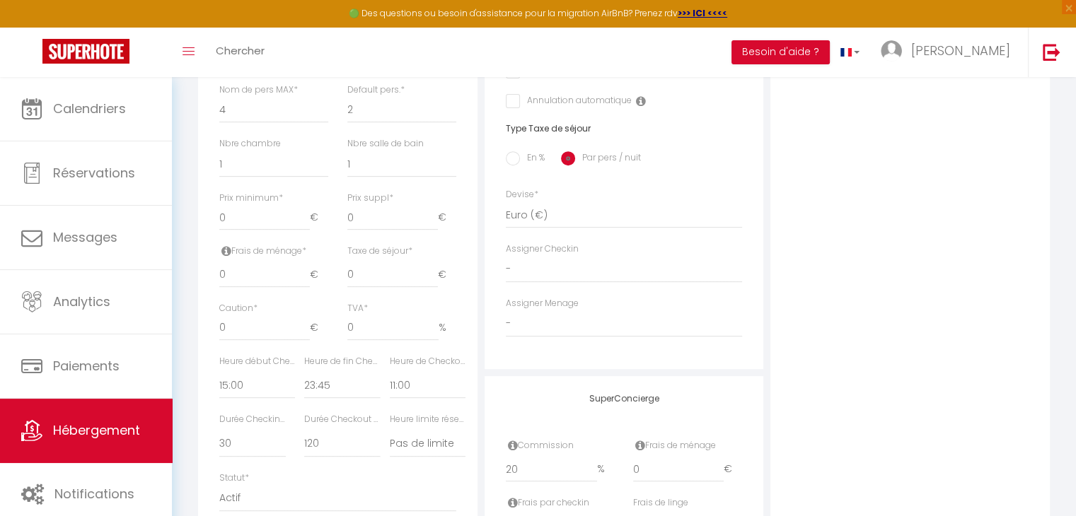
scroll to position [529, 0]
drag, startPoint x: 404, startPoint y: 354, endPoint x: 408, endPoint y: 363, distance: 9.2
click at [408, 363] on label "Heure de Checkout *" at bounding box center [428, 361] width 76 height 13
click at [399, 384] on select "00:00 00:15 00:30 00:45 01:00 01:15 01:30 01:45 02:00 02:15 02:30 02:45 03:00" at bounding box center [428, 385] width 76 height 27
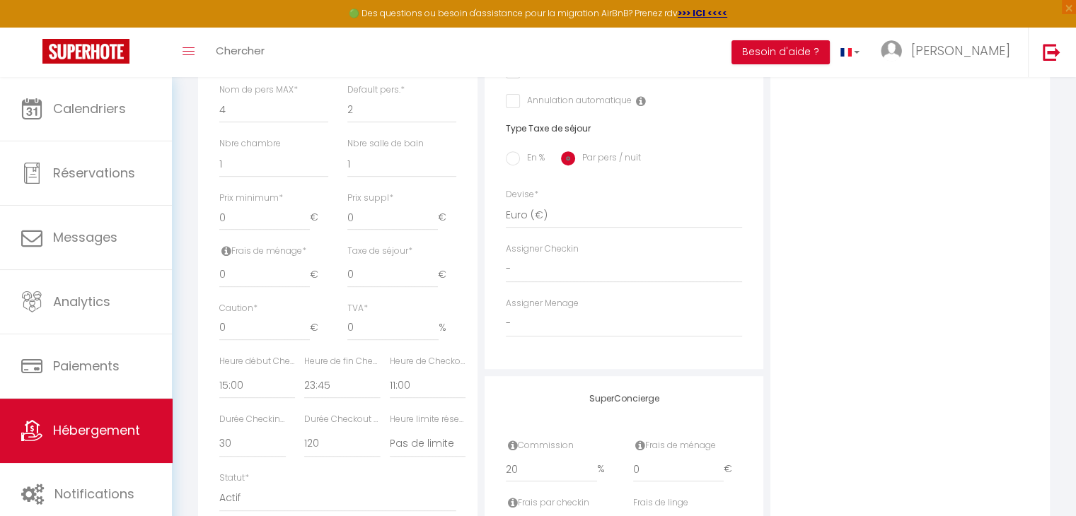
click at [404, 416] on label "Heure limite réservation" at bounding box center [428, 419] width 76 height 13
click at [255, 362] on label "Heure début Checkin *" at bounding box center [257, 361] width 76 height 13
click at [235, 384] on select "00:00 00:15 00:30 00:45 01:00 01:15 01:30 01:45 02:00 02:15 02:30 02:45 03:00" at bounding box center [257, 385] width 76 height 27
click at [219, 372] on select "00:00 00:15 00:30 00:45 01:00 01:15 01:30 01:45 02:00 02:15 02:30 02:45 03:00" at bounding box center [257, 385] width 76 height 27
click at [404, 385] on select "00:00 00:15 00:30 00:45 01:00 01:15 01:30 01:45 02:00 02:15 02:30 02:45 03:00" at bounding box center [428, 385] width 76 height 27
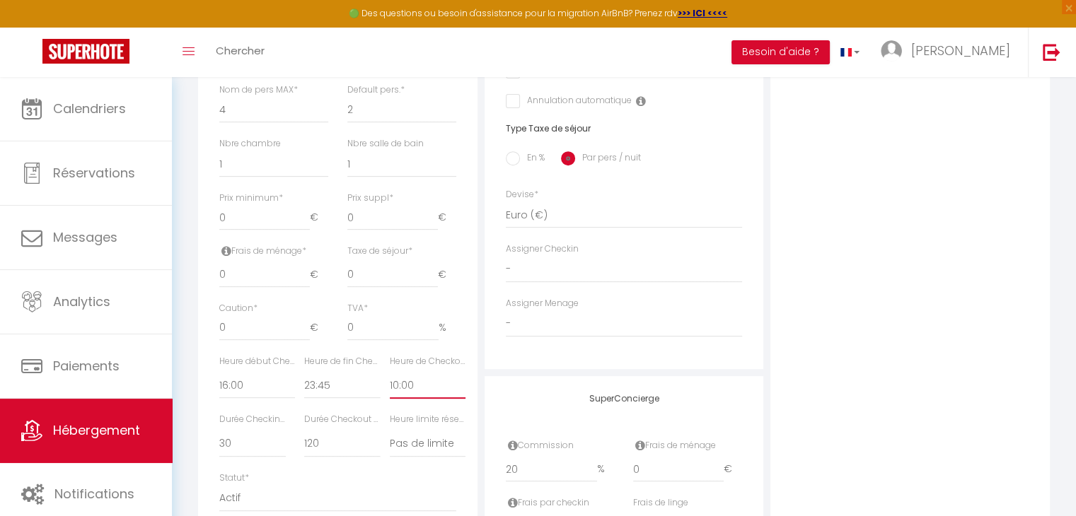
click at [390, 372] on select "00:00 00:15 00:30 00:45 01:00 01:15 01:30 01:45 02:00 02:15 02:30 02:45 03:00" at bounding box center [428, 385] width 76 height 27
click at [863, 306] on div "Photo Photo Drag and drop a file here or click Ooops, something wrong appended.…" at bounding box center [909, 177] width 279 height 901
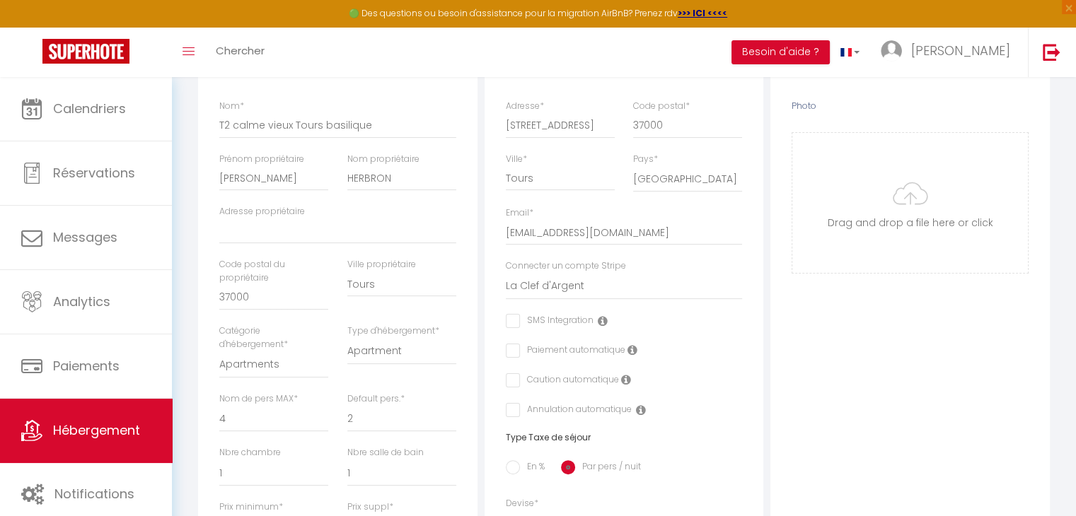
scroll to position [133, 0]
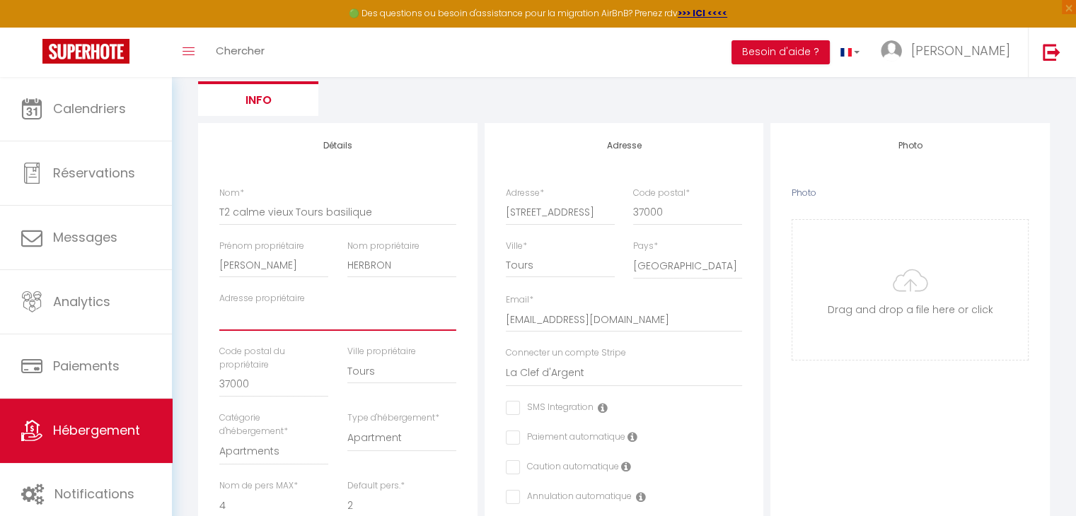
click at [266, 320] on input "Adresse propriétaire" at bounding box center [337, 317] width 237 height 25
click at [235, 320] on input "Hotl du cigny" at bounding box center [337, 317] width 237 height 25
click at [301, 320] on input "[GEOGRAPHIC_DATA]" at bounding box center [337, 317] width 237 height 25
click at [240, 320] on input "[GEOGRAPHIC_DATA]" at bounding box center [337, 317] width 237 height 25
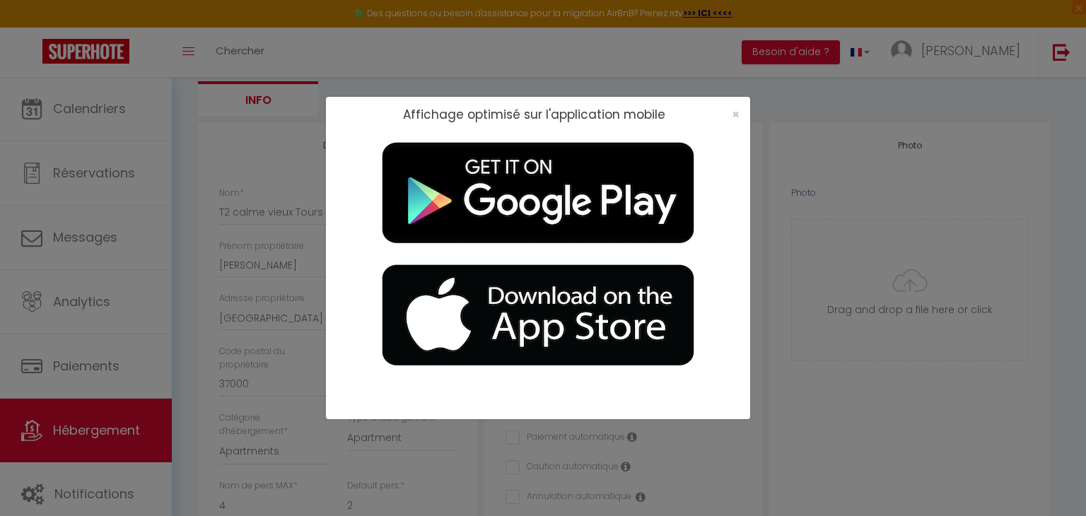
click at [741, 113] on div "×" at bounding box center [731, 114] width 35 height 14
click at [738, 112] on span "×" at bounding box center [736, 114] width 8 height 18
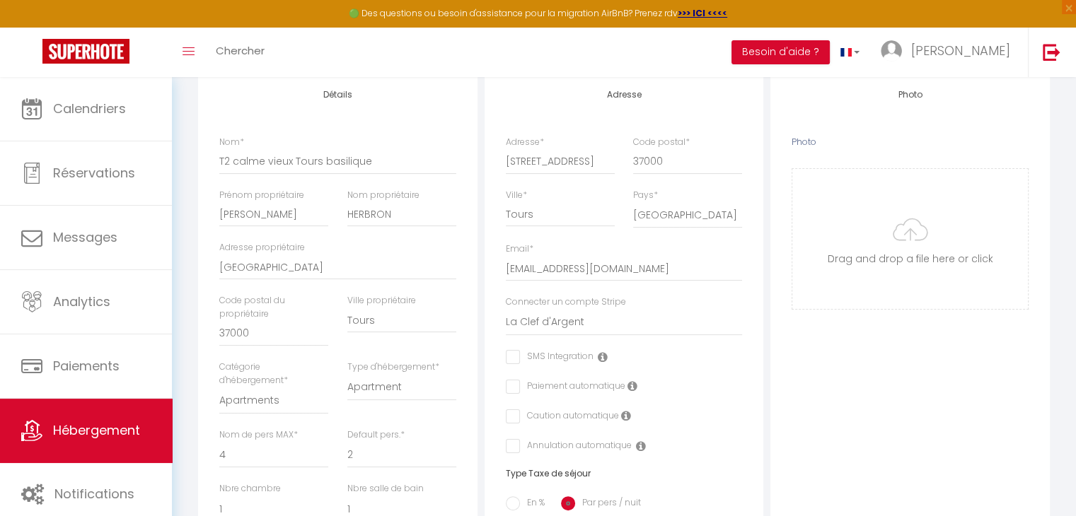
scroll to position [294, 0]
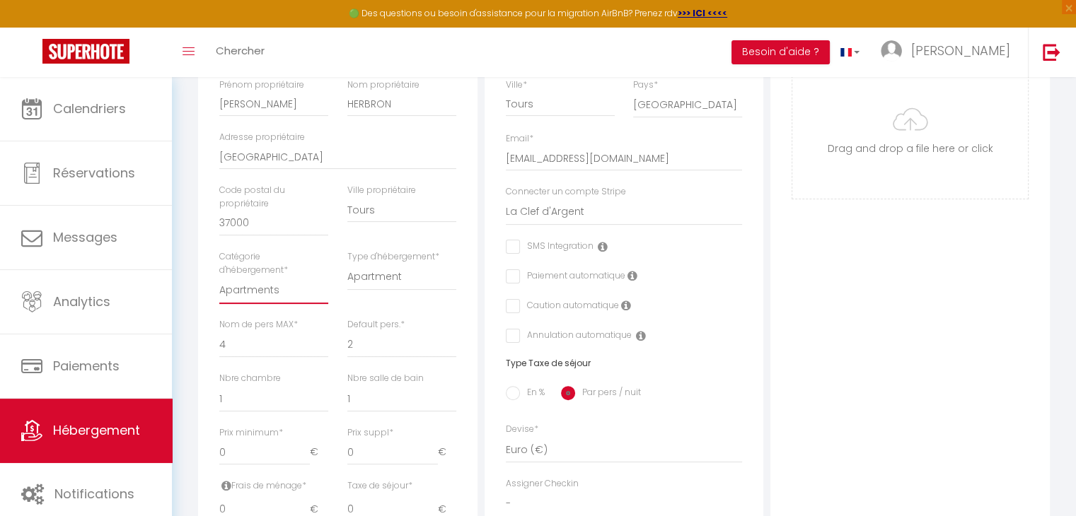
click at [262, 291] on select "Apartments Houses Secondary units Unique Homes BNB Others" at bounding box center [273, 290] width 109 height 27
click at [180, 290] on div "Retourner vers HÉBERGEMENT Actions Enregistrer Info Modèle personnalisé × Titre…" at bounding box center [624, 341] width 904 height 1116
click at [399, 276] on select "Apartment Condominium Loft Serviced Apartment" at bounding box center [401, 277] width 109 height 27
click at [172, 316] on div "Retourner vers HÉBERGEMENT Actions Enregistrer Info Modèle personnalisé × Titre…" at bounding box center [624, 341] width 904 height 1116
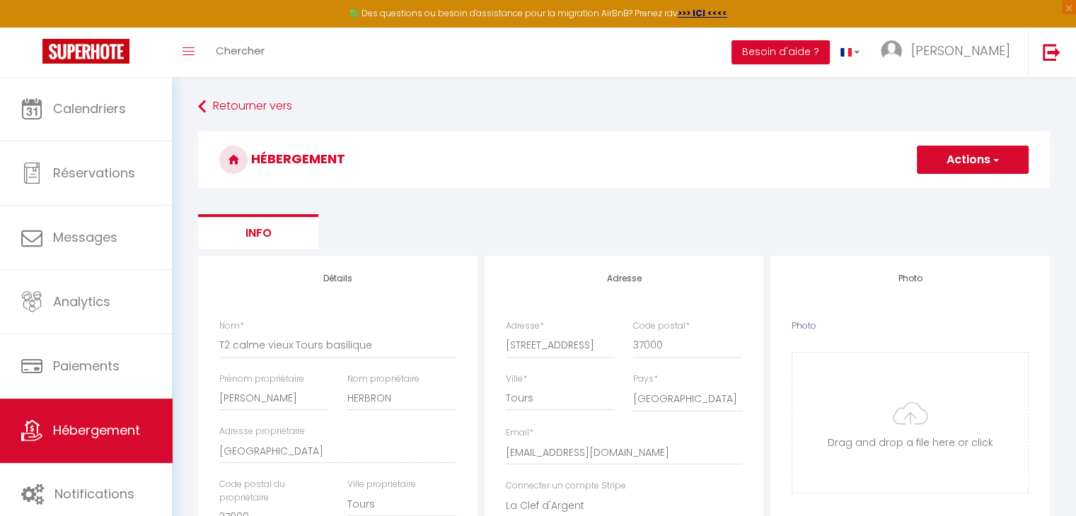
click at [962, 148] on button "Actions" at bounding box center [972, 160] width 112 height 28
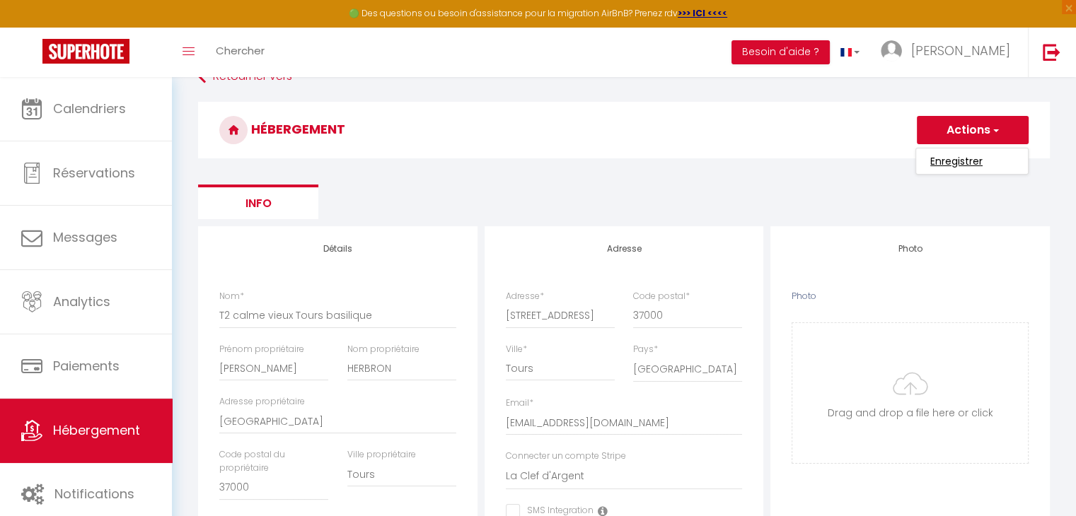
scroll to position [25, 0]
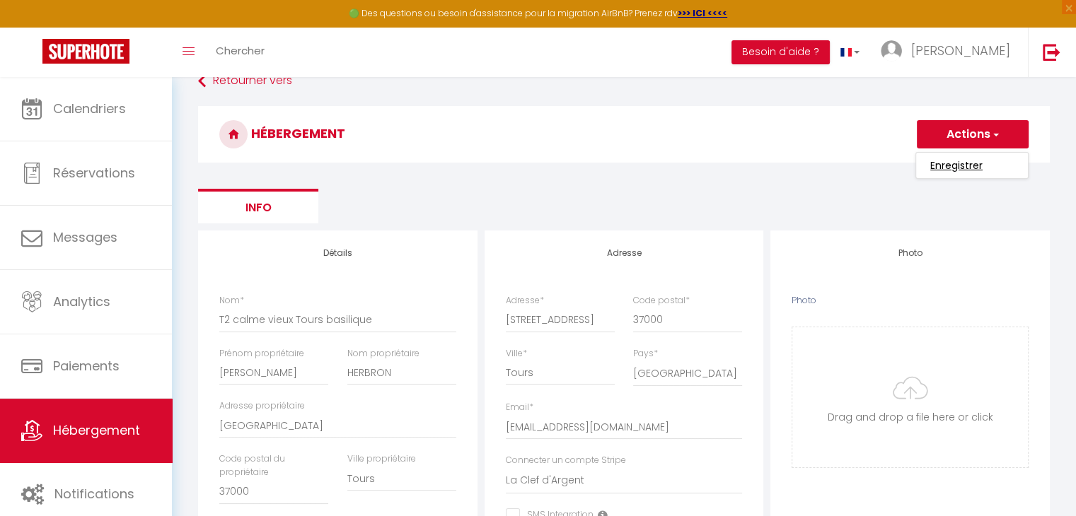
click at [963, 168] on input "Enregistrer" at bounding box center [956, 165] width 52 height 14
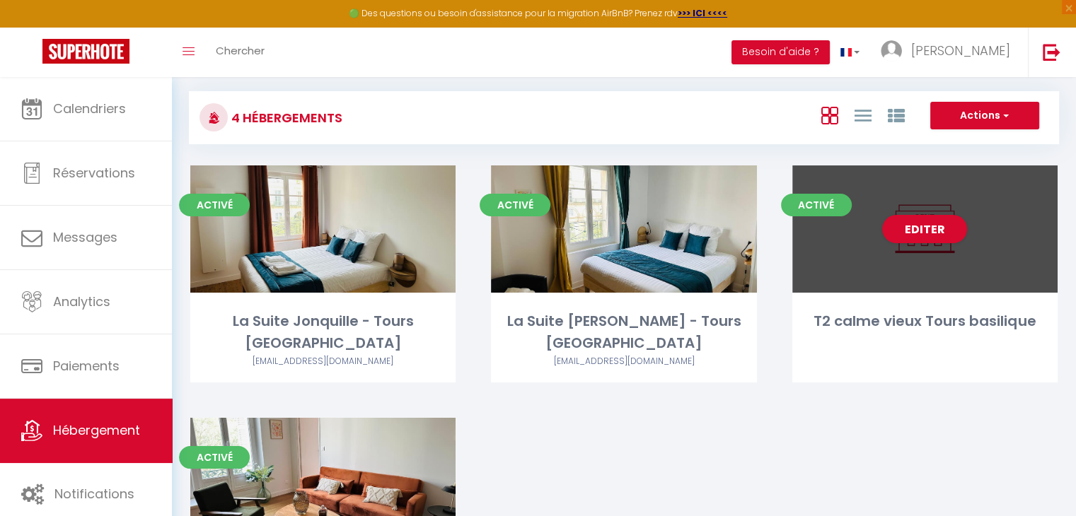
scroll to position [15, 0]
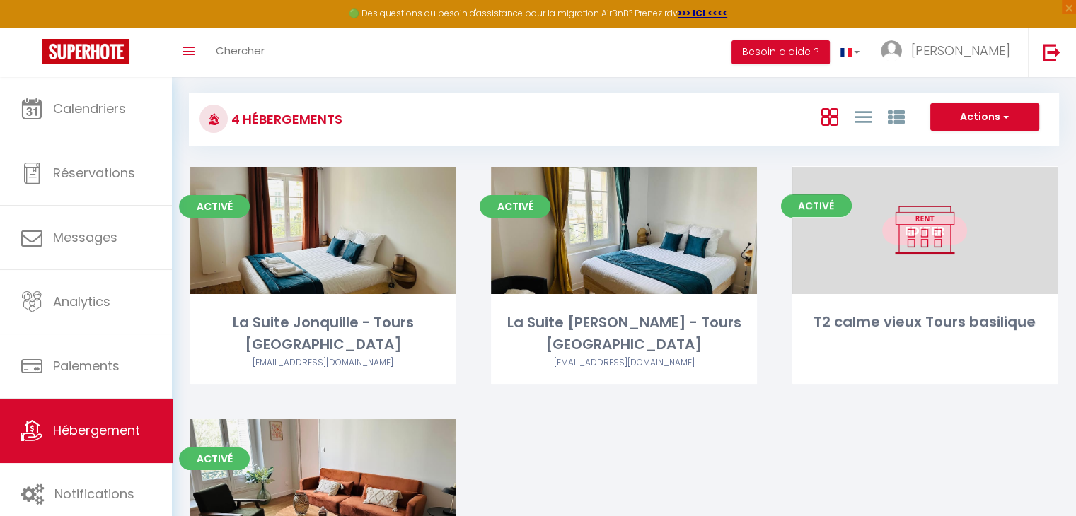
click at [940, 227] on link "Editer" at bounding box center [924, 230] width 85 height 28
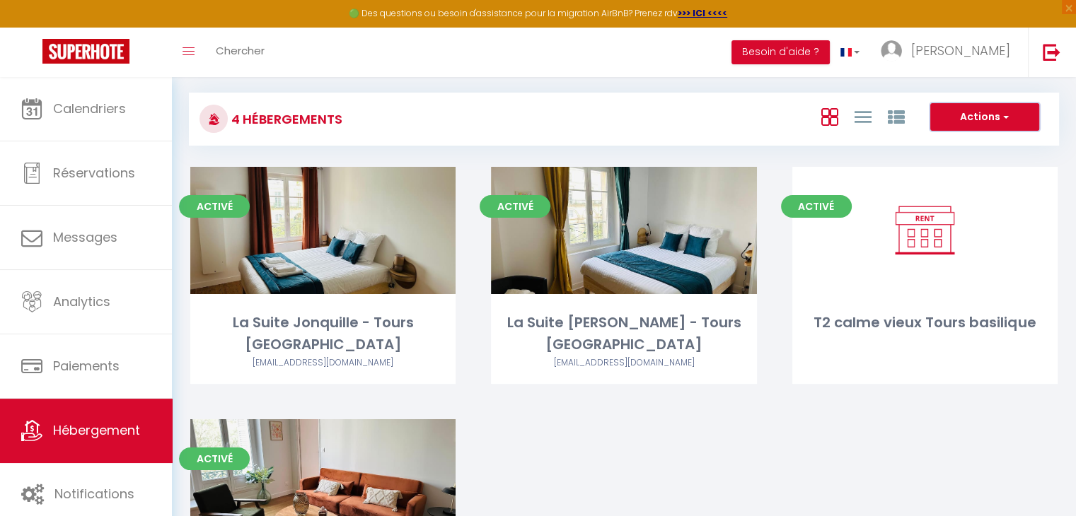
click at [1011, 116] on button "Actions" at bounding box center [984, 117] width 109 height 28
click at [834, 424] on div "Activé Editer La Suite Jonquille - Tours Hyper Centre [EMAIL_ADDRESS][DOMAIN_NA…" at bounding box center [624, 430] width 902 height 527
click at [1004, 103] on button "Actions" at bounding box center [984, 117] width 109 height 28
click at [963, 144] on li "Créer un Hébergement" at bounding box center [973, 147] width 129 height 16
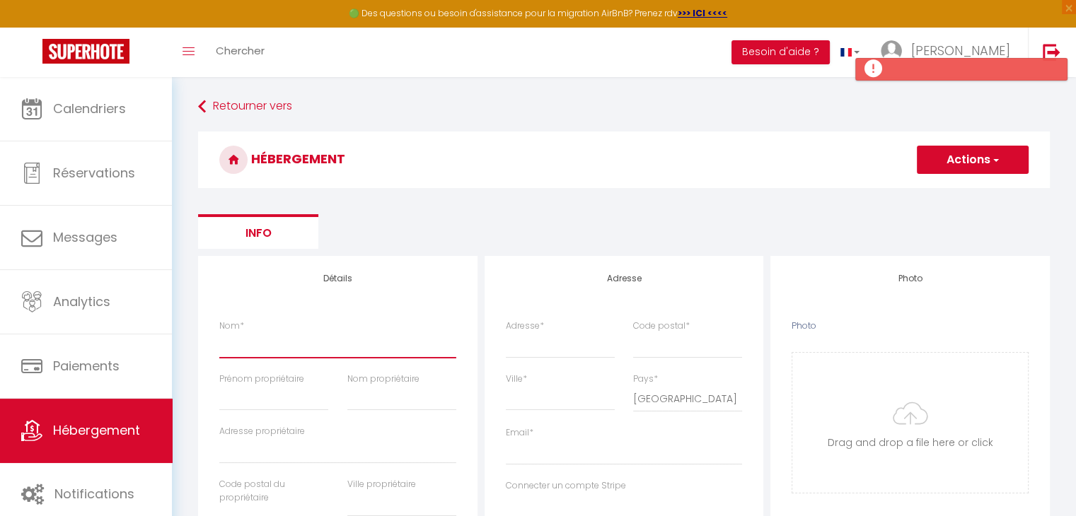
click at [261, 346] on input "Nom *" at bounding box center [337, 344] width 237 height 25
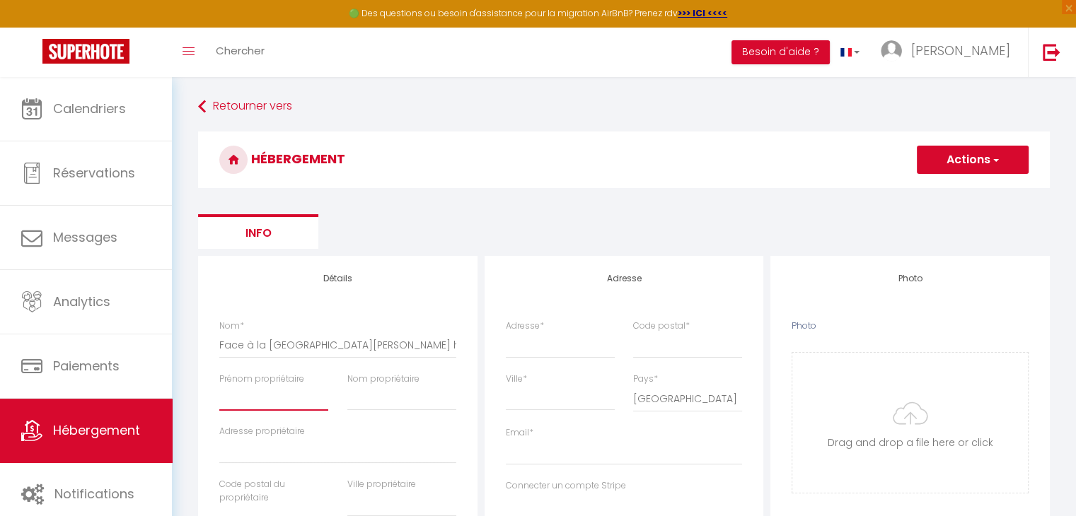
click at [293, 399] on input "Prénom propriétaire" at bounding box center [273, 397] width 109 height 25
click at [354, 397] on input "Nom propriétaire" at bounding box center [401, 397] width 109 height 25
click at [262, 458] on input "Adresse propriétaire" at bounding box center [337, 450] width 237 height 25
click at [537, 348] on input "Adresse *" at bounding box center [560, 344] width 109 height 25
click at [694, 346] on input "Code postal *" at bounding box center [687, 344] width 109 height 25
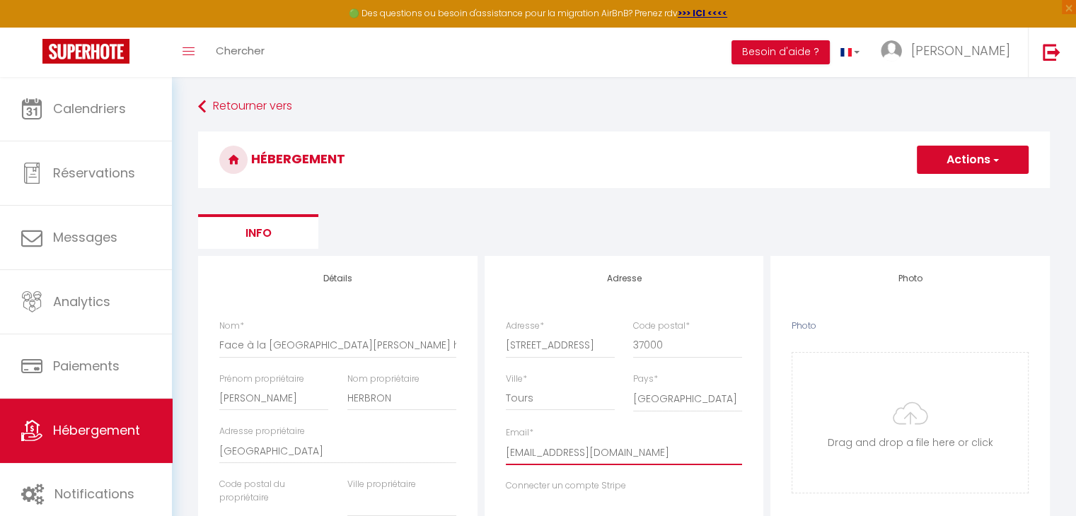
drag, startPoint x: 605, startPoint y: 451, endPoint x: 484, endPoint y: 461, distance: 121.3
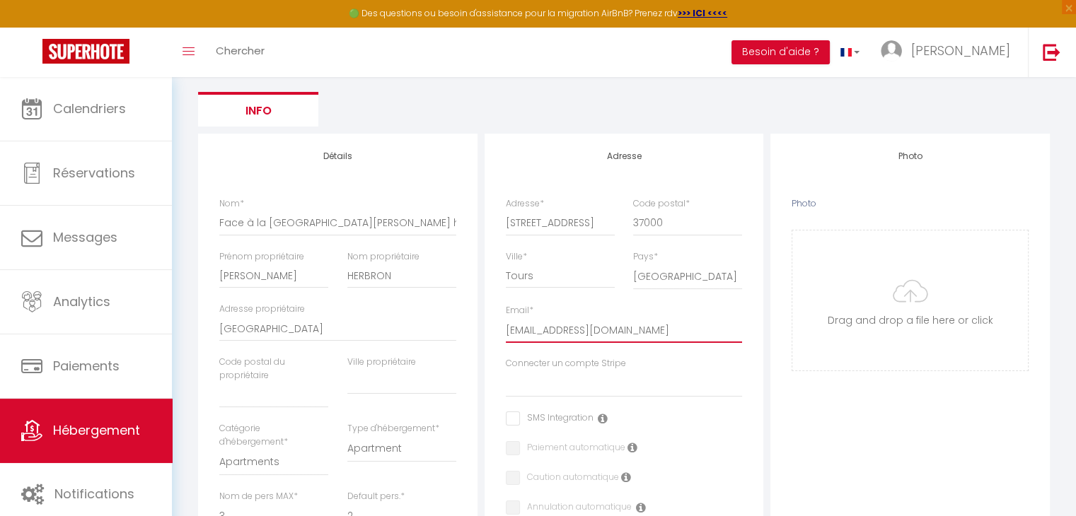
scroll to position [127, 0]
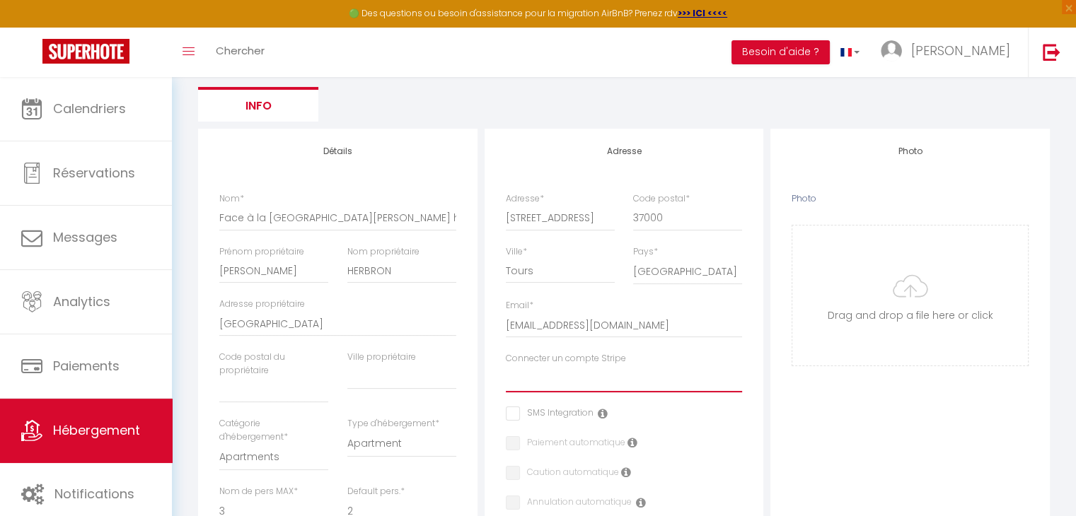
click at [597, 371] on select "La Clef d'Argent" at bounding box center [624, 379] width 237 height 27
click at [506, 366] on select "La Clef d'Argent" at bounding box center [624, 379] width 237 height 27
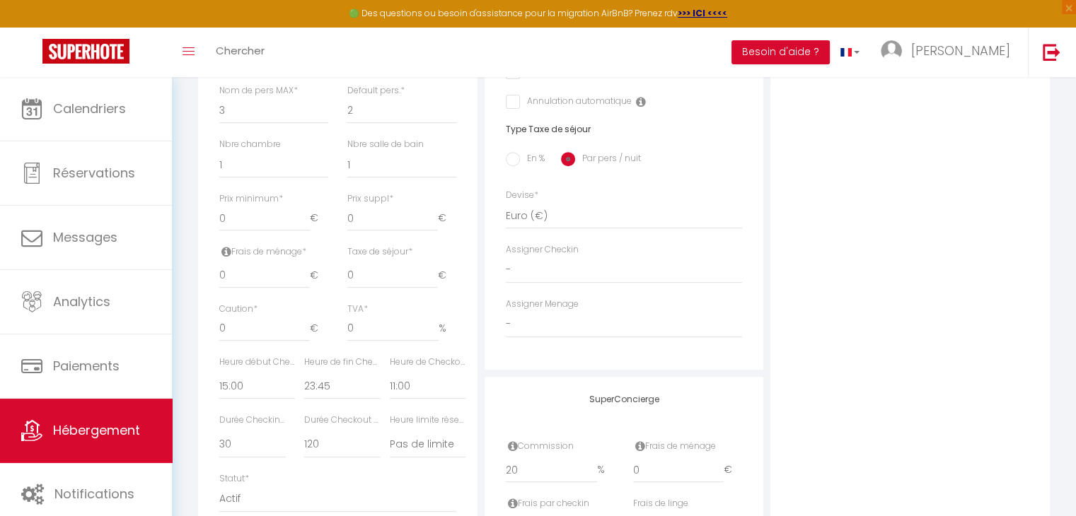
scroll to position [530, 0]
click at [228, 383] on select "00:00 00:15 00:30 00:45 01:00 01:15 01:30 01:45 02:00 02:15 02:30 02:45 03:00" at bounding box center [257, 384] width 76 height 27
click at [219, 371] on select "00:00 00:15 00:30 00:45 01:00 01:15 01:30 01:45 02:00 02:15 02:30 02:45 03:00" at bounding box center [257, 384] width 76 height 27
click at [412, 388] on select "00:00 00:15 00:30 00:45 01:00 01:15 01:30 01:45 02:00 02:15 02:30 02:45 03:00" at bounding box center [428, 384] width 76 height 27
click at [390, 371] on select "00:00 00:15 00:30 00:45 01:00 01:15 01:30 01:45 02:00 02:15 02:30 02:45 03:00" at bounding box center [428, 384] width 76 height 27
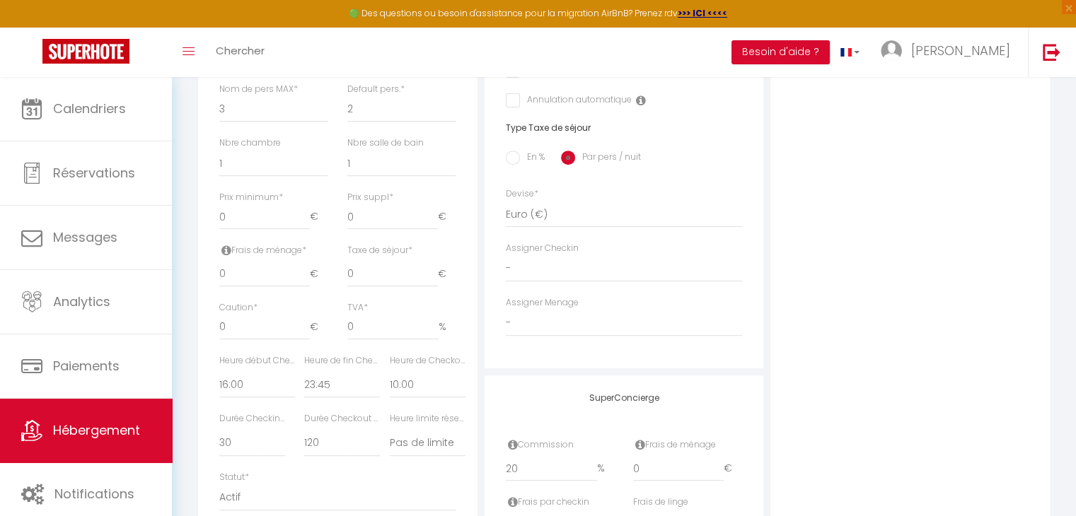
click at [339, 456] on div "Durée Checkout (min) 15 30 45 60 75 90 105 120 135 150 165 180 195" at bounding box center [337, 441] width 85 height 59
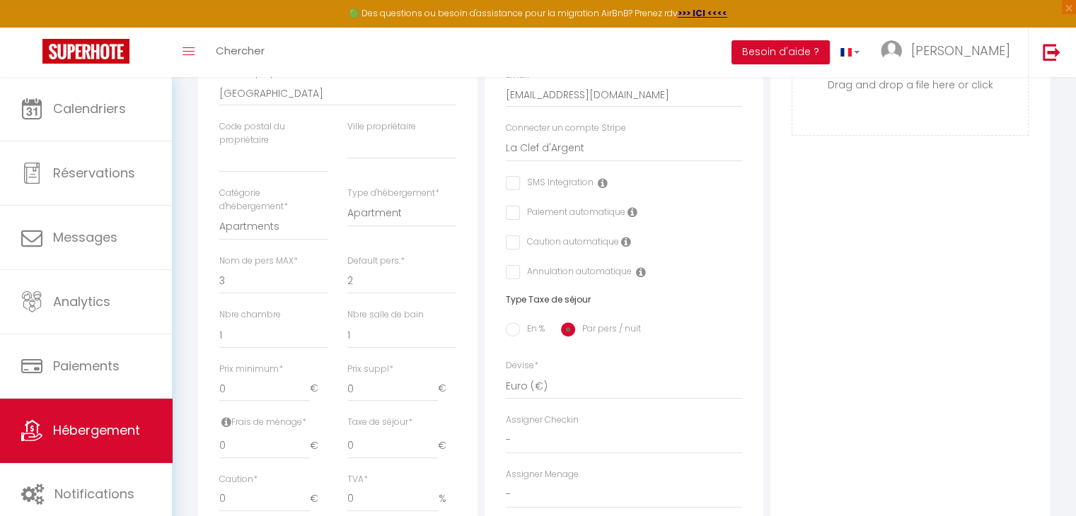
scroll to position [356, 0]
click at [267, 290] on select "1 2 3 4 5 6 7 8 9 10 11 12 13 14" at bounding box center [273, 282] width 109 height 27
click at [219, 269] on select "1 2 3 4 5 6 7 8 9 10 11 12 13 14" at bounding box center [273, 282] width 109 height 27
click at [795, 292] on div "Photo Photo Drag and drop a file here or click Ooops, something wrong appended.…" at bounding box center [909, 350] width 279 height 901
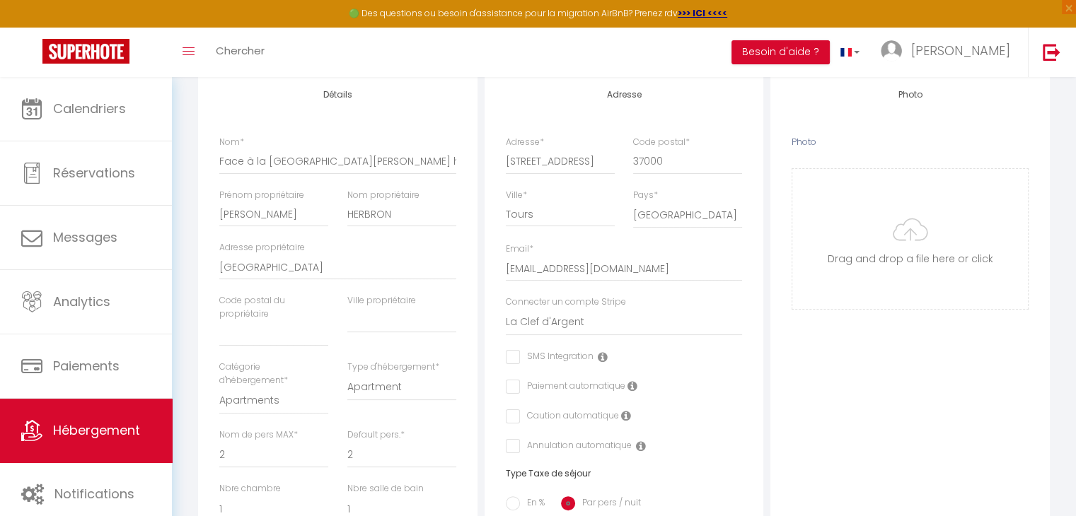
scroll to position [181, 0]
click at [379, 329] on input "text" at bounding box center [401, 322] width 109 height 25
click at [936, 404] on div "Photo Photo Drag and drop a file here or click Ooops, something wrong appended.…" at bounding box center [909, 525] width 279 height 901
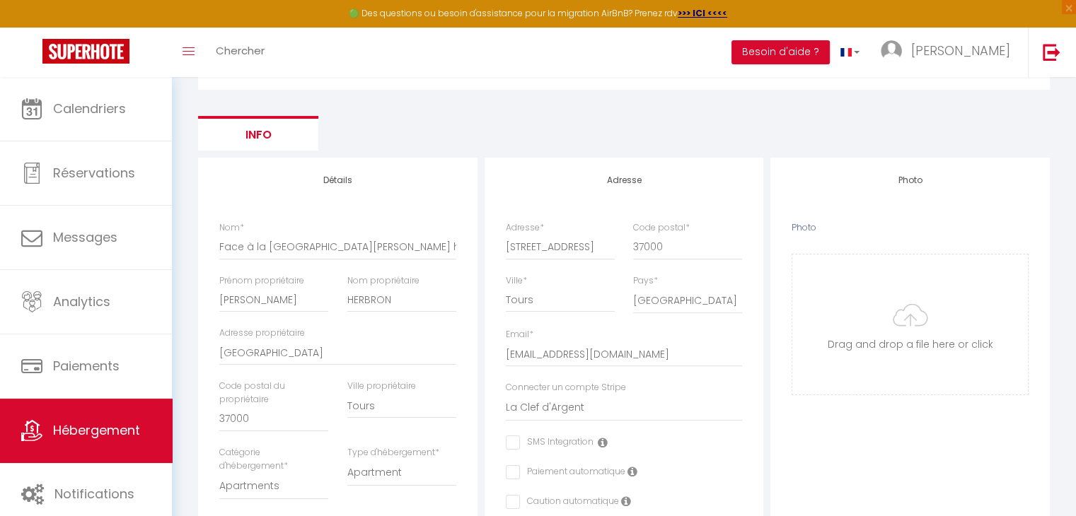
scroll to position [0, 0]
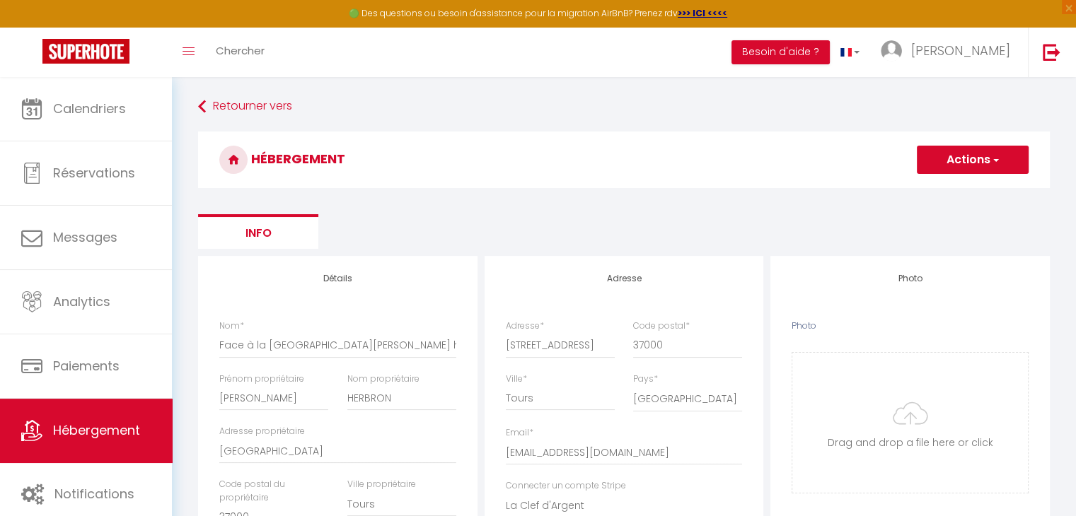
click at [962, 145] on h3 "HÉBERGEMENT" at bounding box center [623, 160] width 851 height 57
click at [964, 158] on button "Actions" at bounding box center [972, 160] width 112 height 28
click at [938, 190] on input "Enregistrer" at bounding box center [956, 191] width 52 height 14
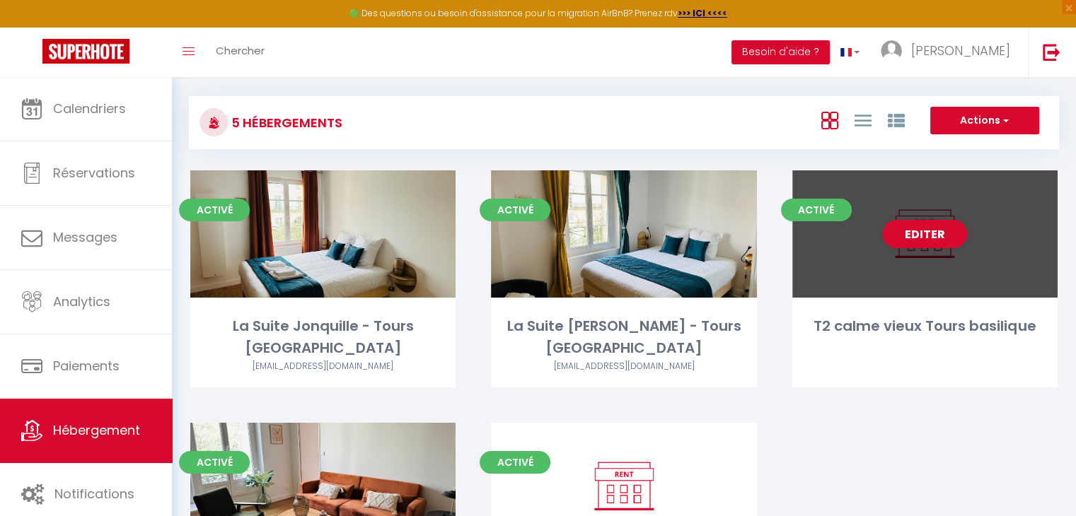
scroll to position [11, 0]
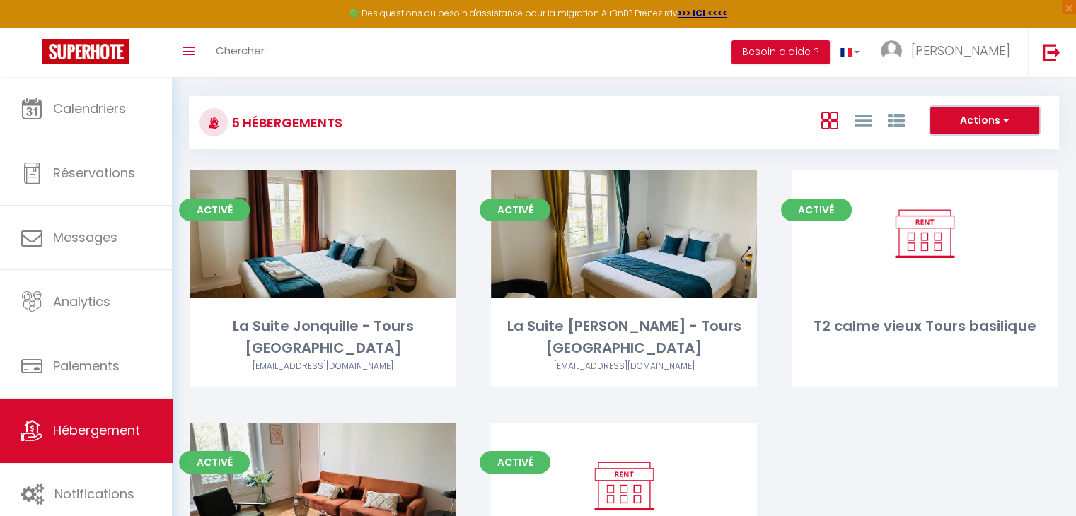
click at [993, 114] on button "Actions" at bounding box center [984, 121] width 109 height 28
click at [940, 169] on li "Nouveau groupe" at bounding box center [973, 166] width 129 height 16
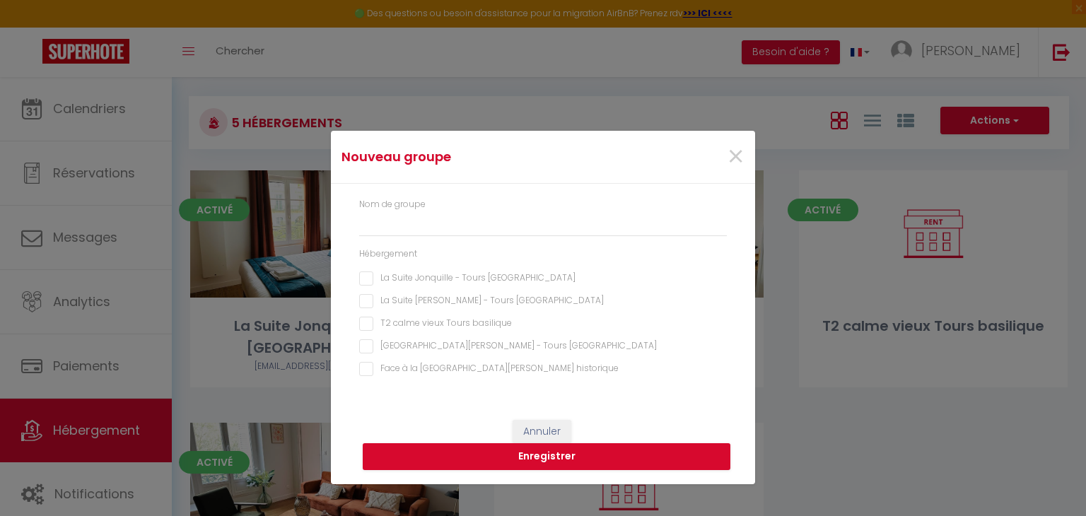
click at [366, 378] on div "Nom de groupe Hébergement La Suite Jonquille - Tours [GEOGRAPHIC_DATA] [GEOGRAP…" at bounding box center [543, 295] width 386 height 194
click at [366, 367] on historique "Face à la [GEOGRAPHIC_DATA][PERSON_NAME] historique" at bounding box center [543, 369] width 368 height 14
click at [368, 324] on basilique "T2 calme vieux Tours basilique" at bounding box center [543, 324] width 368 height 14
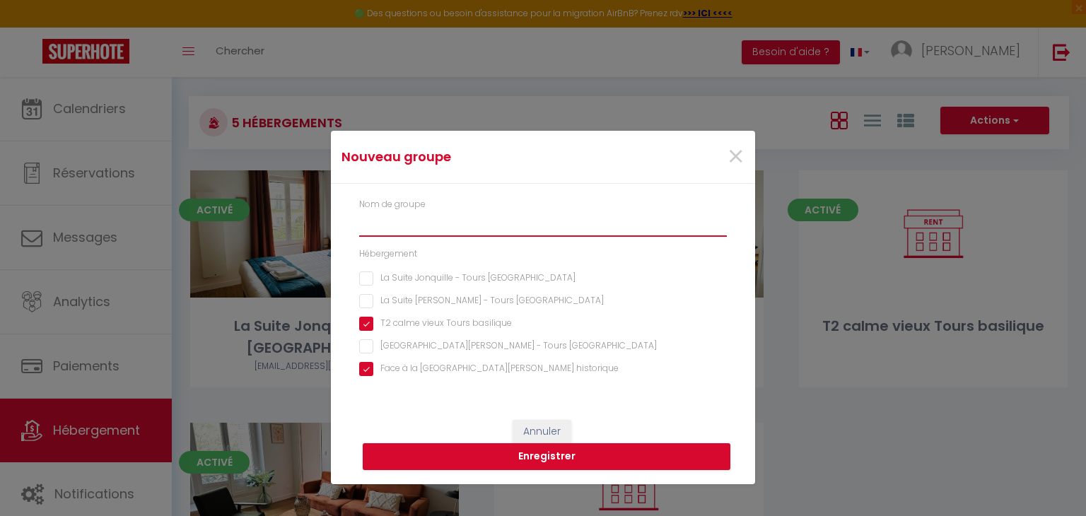
click at [379, 228] on input "text" at bounding box center [543, 223] width 368 height 25
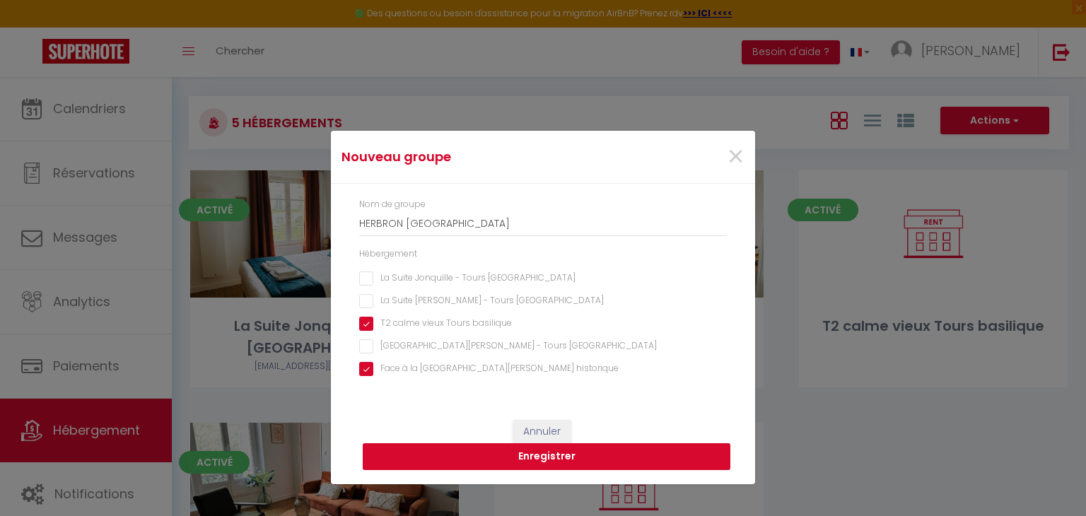
click at [478, 454] on button "Enregistrer" at bounding box center [547, 456] width 368 height 27
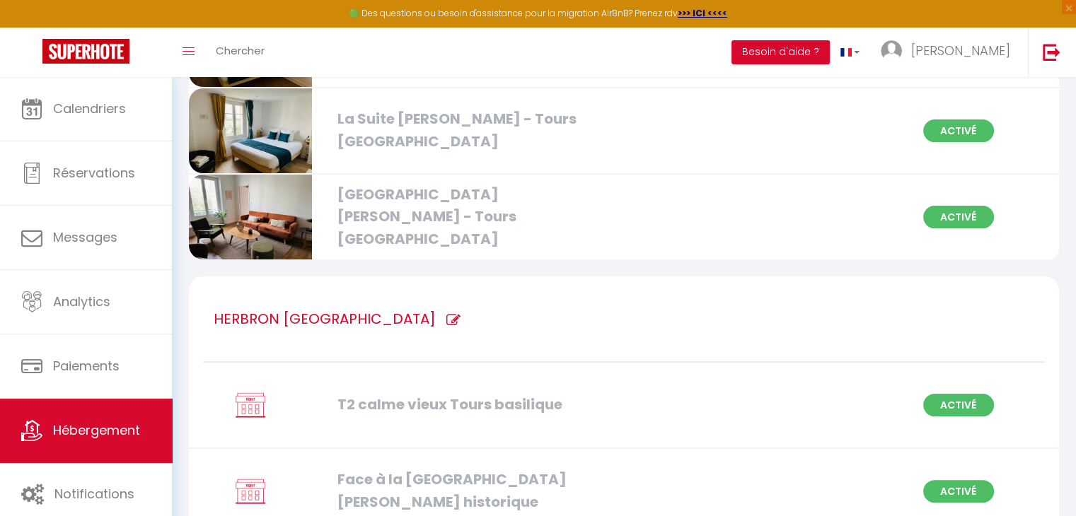
scroll to position [267, 0]
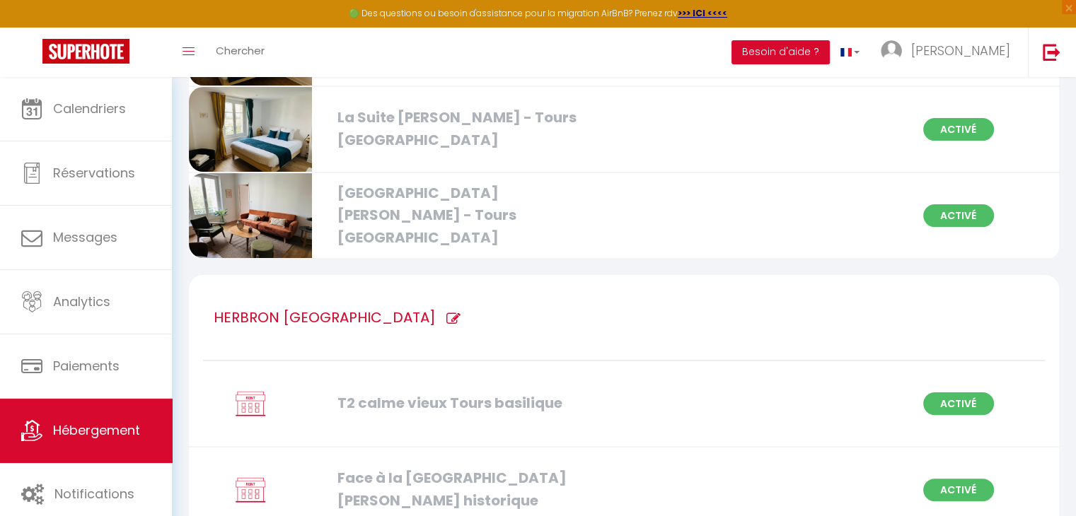
click at [446, 318] on icon at bounding box center [453, 319] width 14 height 14
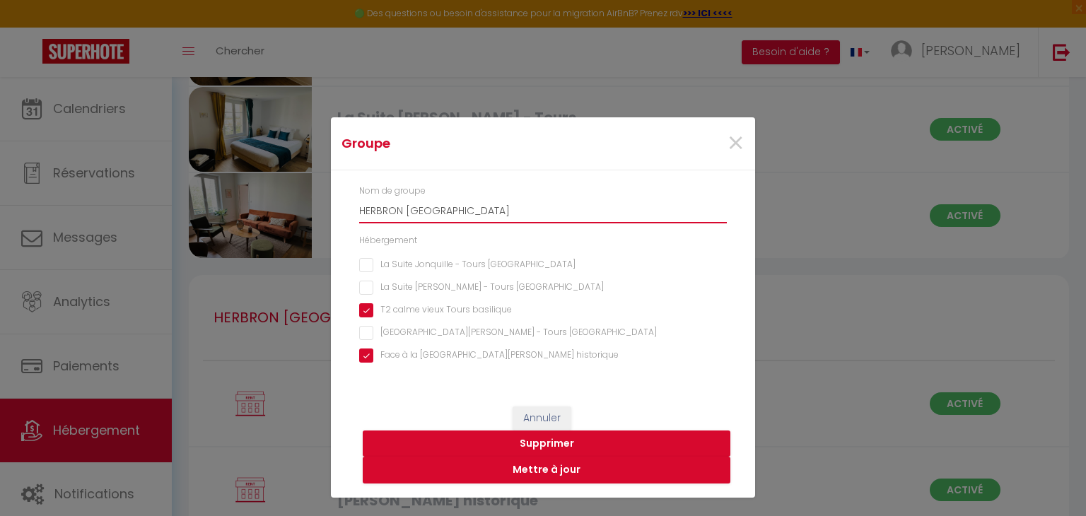
click at [360, 212] on input "HERBRON [GEOGRAPHIC_DATA]" at bounding box center [543, 210] width 368 height 25
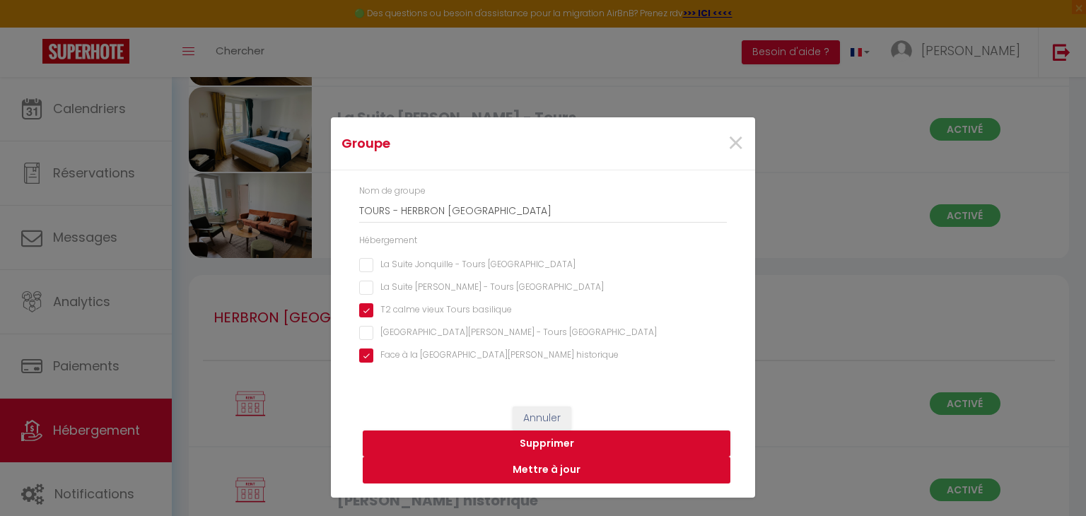
click at [506, 474] on button "Mettre à jour" at bounding box center [547, 470] width 368 height 27
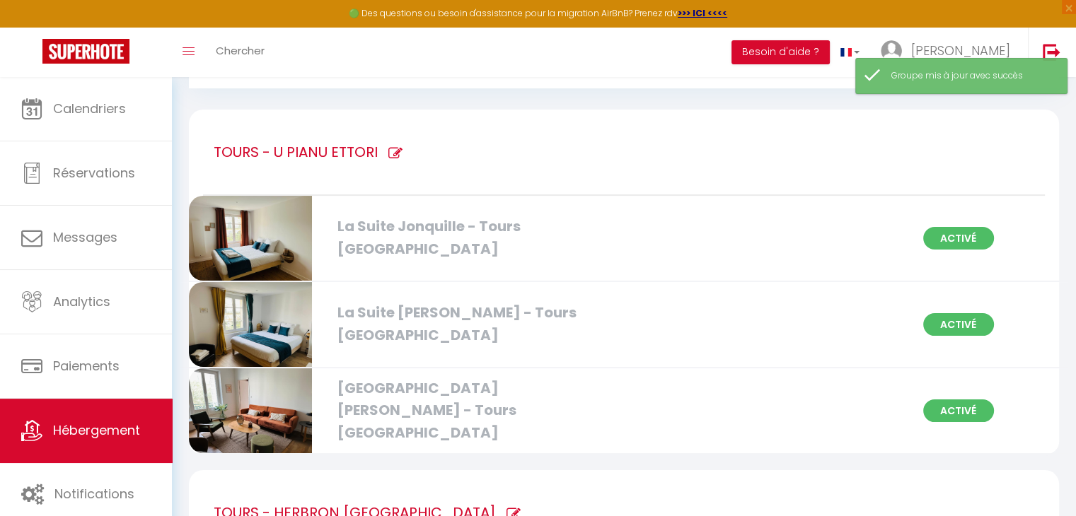
scroll to position [0, 0]
